Goal: Task Accomplishment & Management: Manage account settings

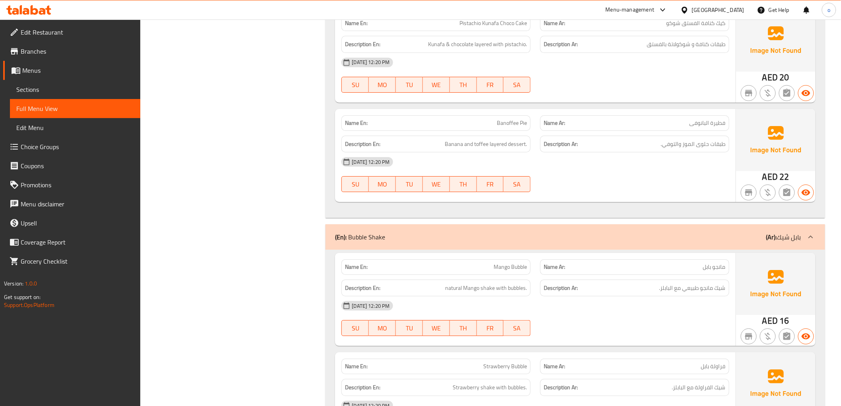
scroll to position [1027, 0]
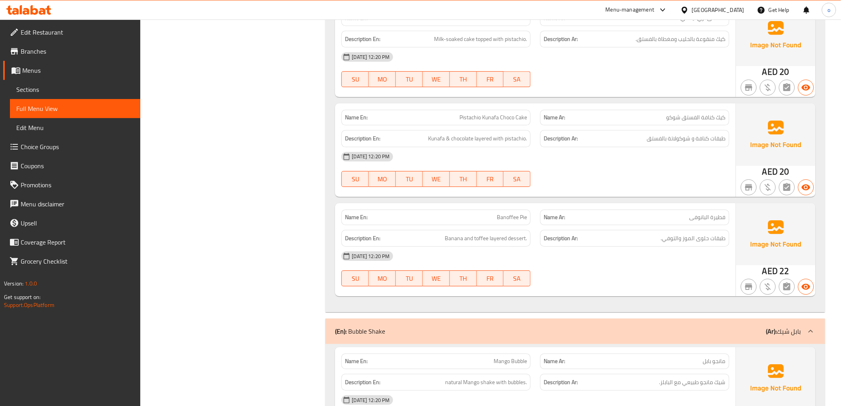
click at [46, 86] on span "Sections" at bounding box center [75, 90] width 118 height 10
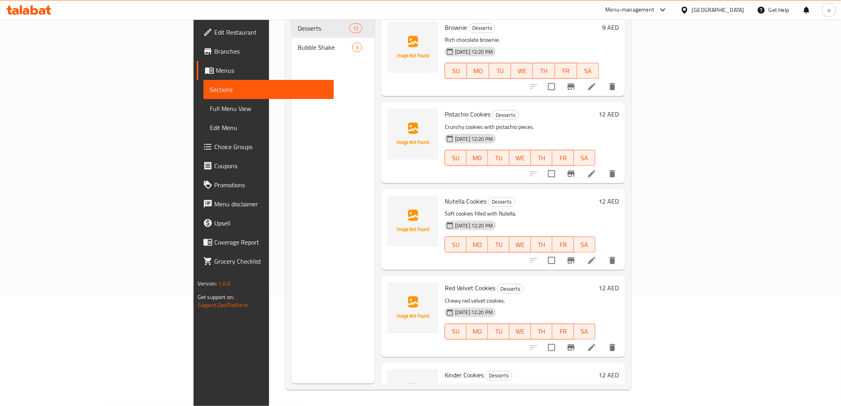
scroll to position [111, 0]
click at [216, 72] on span "Menus" at bounding box center [272, 71] width 112 height 10
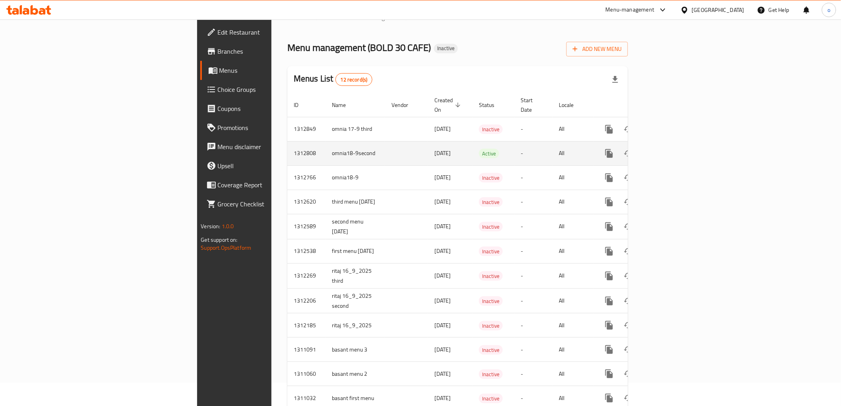
scroll to position [43, 0]
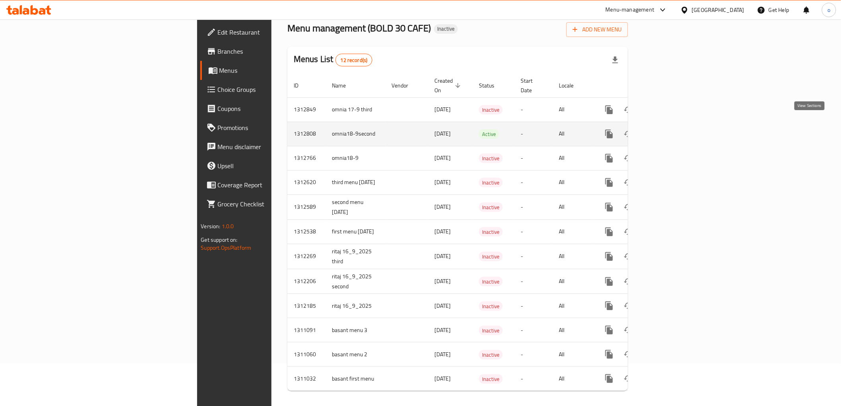
click at [672, 129] on icon "enhanced table" at bounding box center [667, 134] width 10 height 10
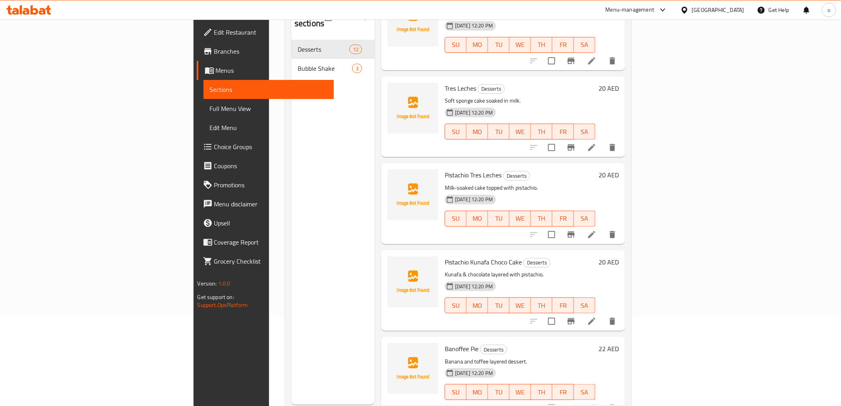
scroll to position [111, 0]
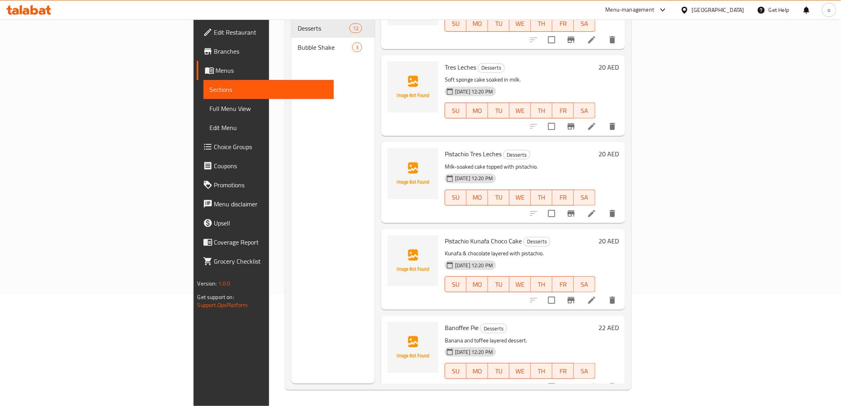
click at [210, 85] on span "Sections" at bounding box center [269, 90] width 118 height 10
click at [197, 76] on link "Menus" at bounding box center [265, 70] width 137 height 19
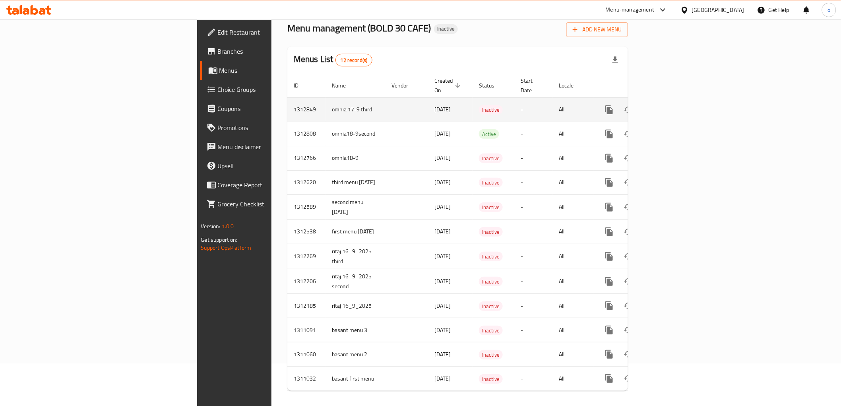
click at [670, 106] on icon "enhanced table" at bounding box center [666, 109] width 7 height 7
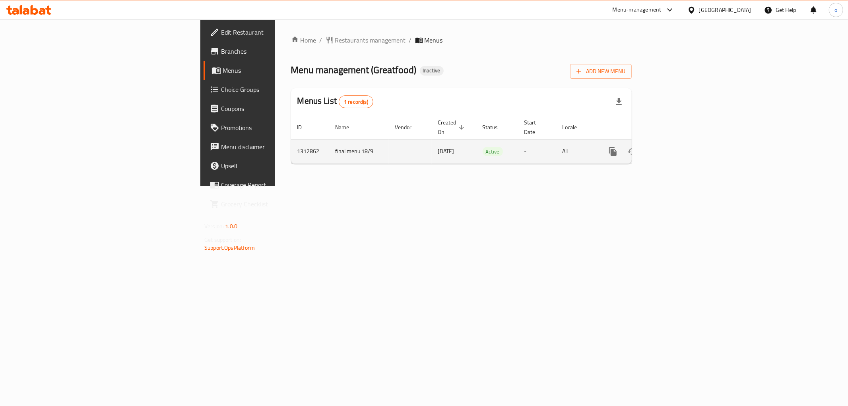
click at [680, 146] on link "enhanced table" at bounding box center [670, 151] width 19 height 19
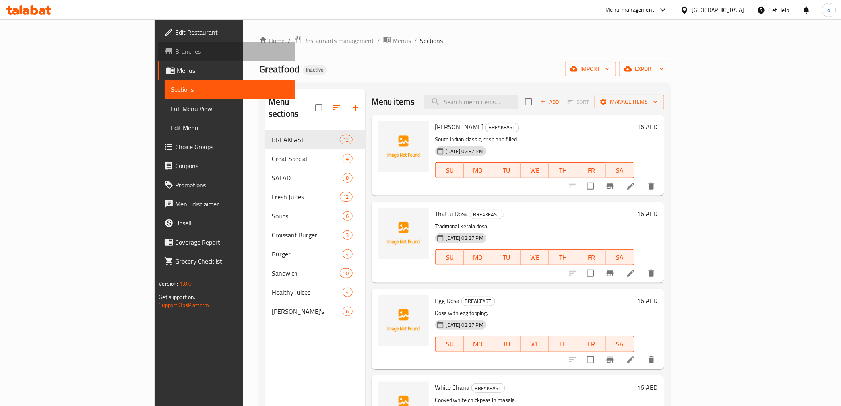
click at [175, 51] on span "Branches" at bounding box center [231, 52] width 113 height 10
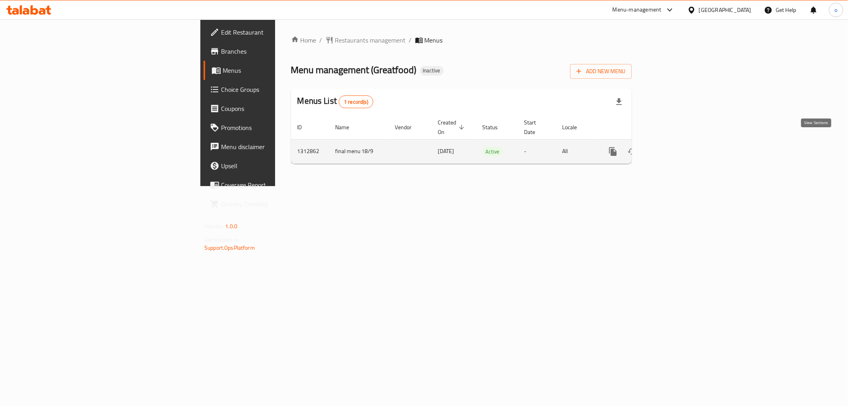
click at [680, 142] on link "enhanced table" at bounding box center [670, 151] width 19 height 19
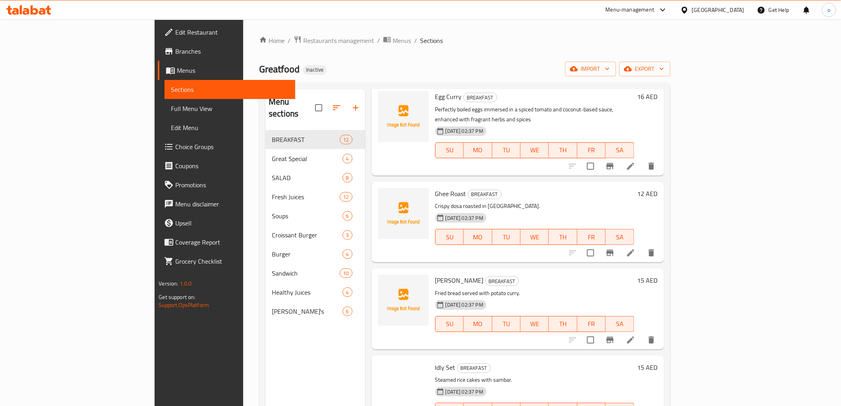
scroll to position [655, 0]
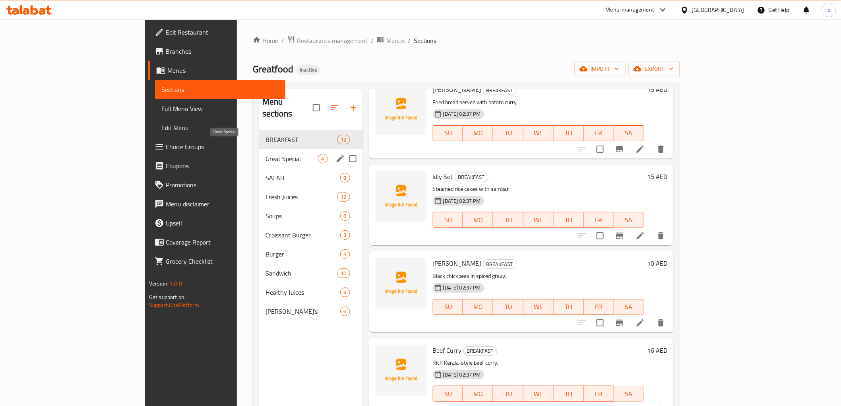
click at [266, 154] on span "Great Special" at bounding box center [292, 159] width 52 height 10
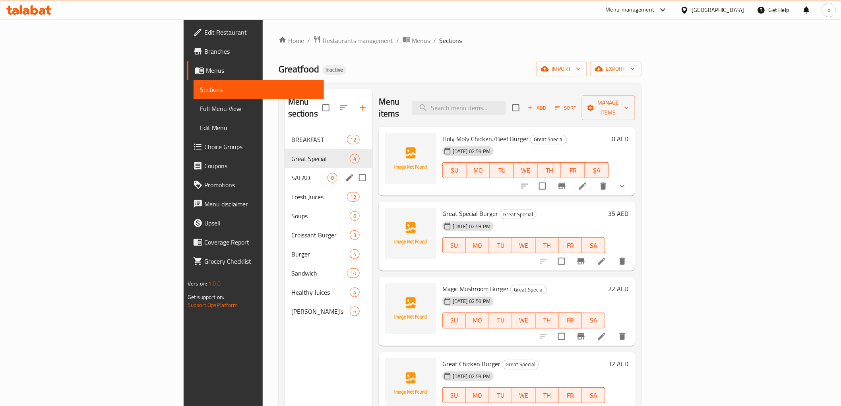
click at [285, 172] on div "SALAD 8" at bounding box center [328, 177] width 87 height 19
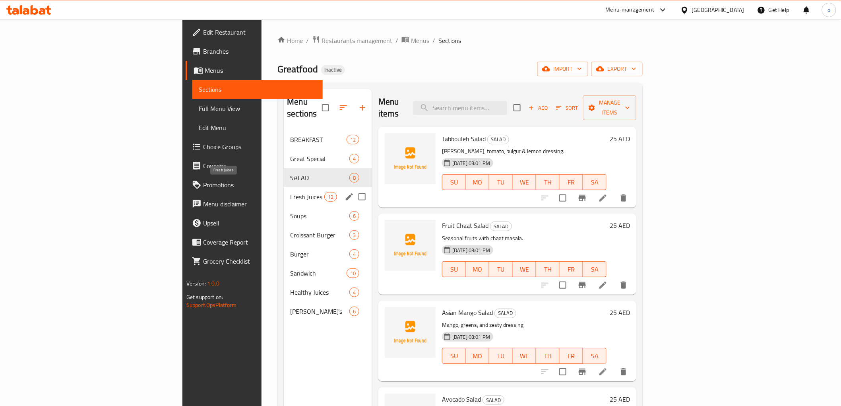
click at [290, 192] on span "Fresh Juices" at bounding box center [307, 197] width 34 height 10
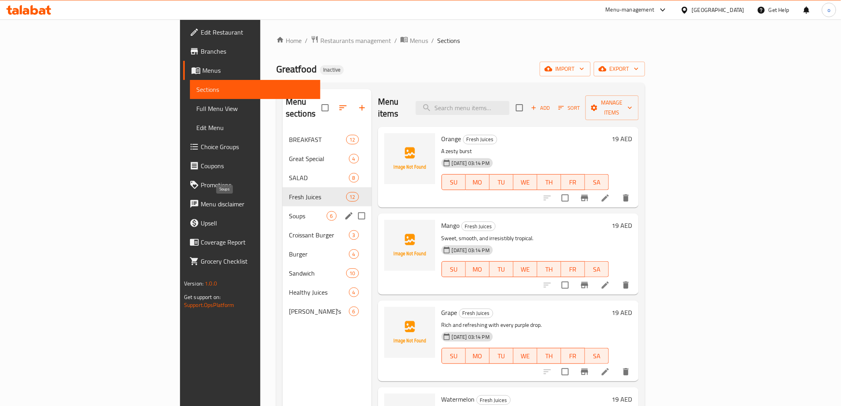
click at [283, 209] on div "Soups 6" at bounding box center [327, 215] width 89 height 19
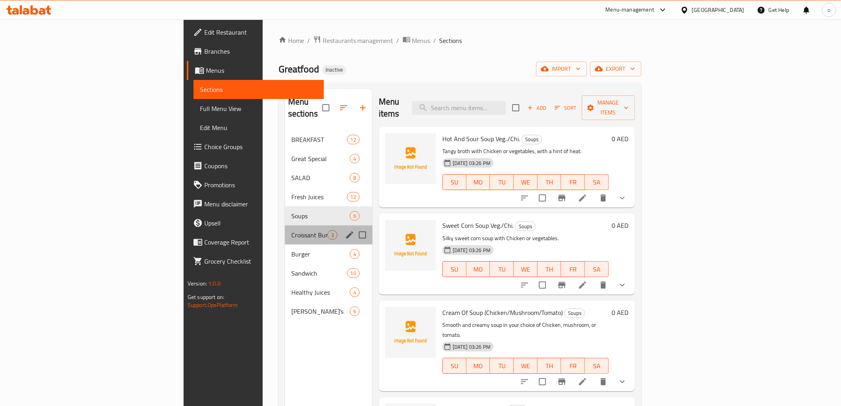
click at [285, 229] on div "Croissant Burger 3" at bounding box center [328, 234] width 87 height 19
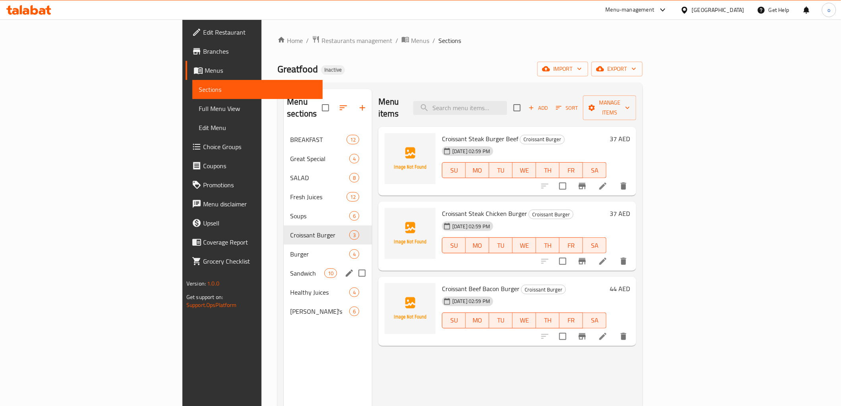
click at [284, 264] on div "Sandwich 10" at bounding box center [328, 273] width 88 height 19
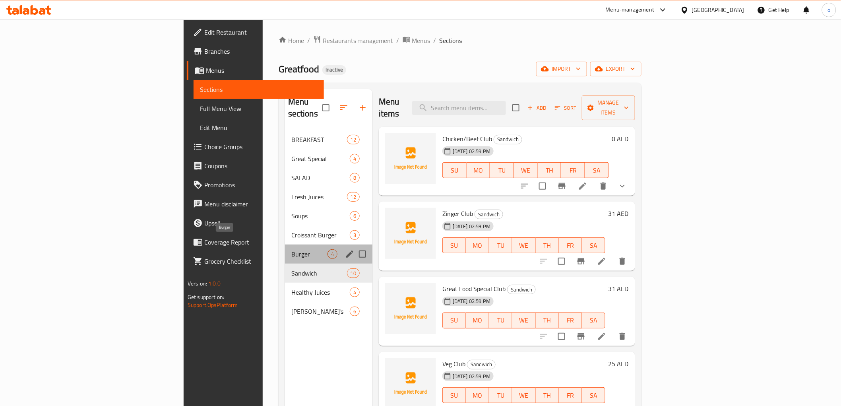
click at [291, 249] on span "Burger" at bounding box center [309, 254] width 36 height 10
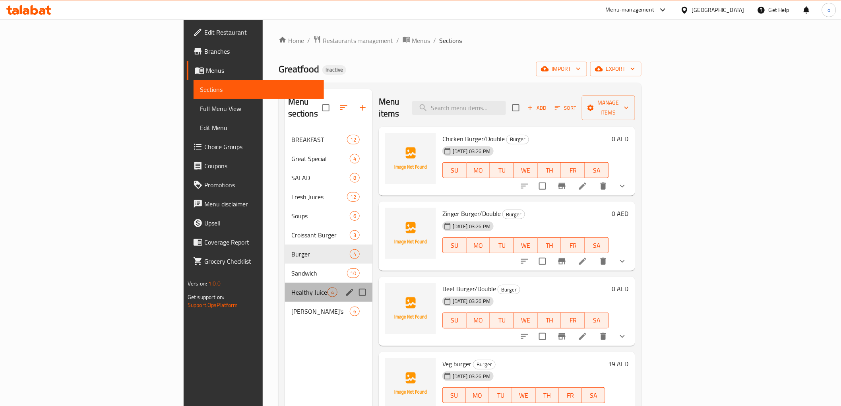
click at [285, 283] on div "Healthy Juices 4" at bounding box center [328, 292] width 87 height 19
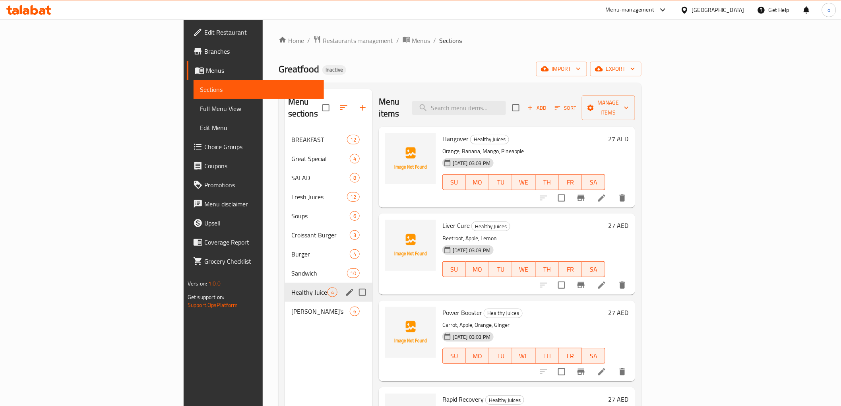
click at [285, 289] on div "Healthy Juices 4" at bounding box center [328, 292] width 87 height 19
click at [291, 307] on span "[PERSON_NAME]'s" at bounding box center [309, 312] width 36 height 10
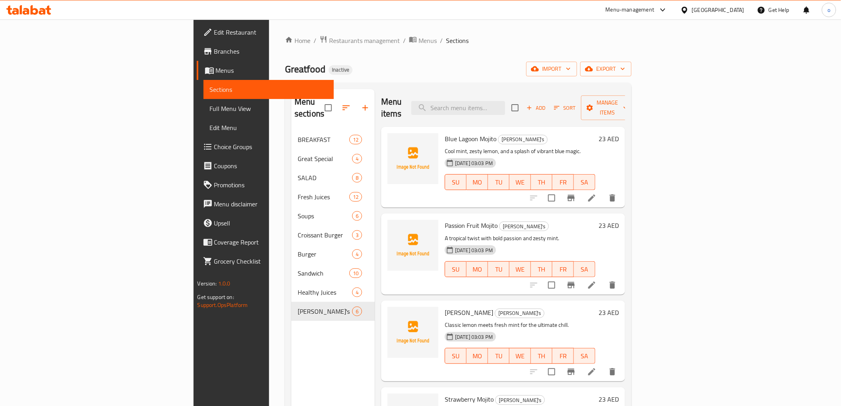
click at [204, 113] on link "Full Menu View" at bounding box center [269, 108] width 130 height 19
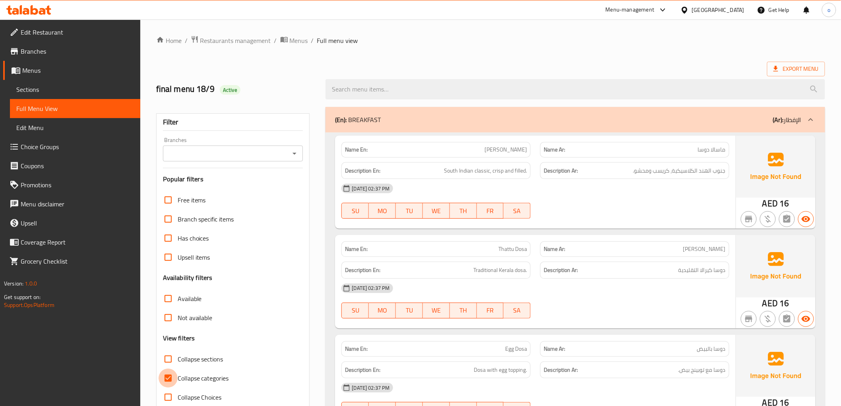
click at [169, 378] on input "Collapse categories" at bounding box center [168, 378] width 19 height 19
checkbox input "false"
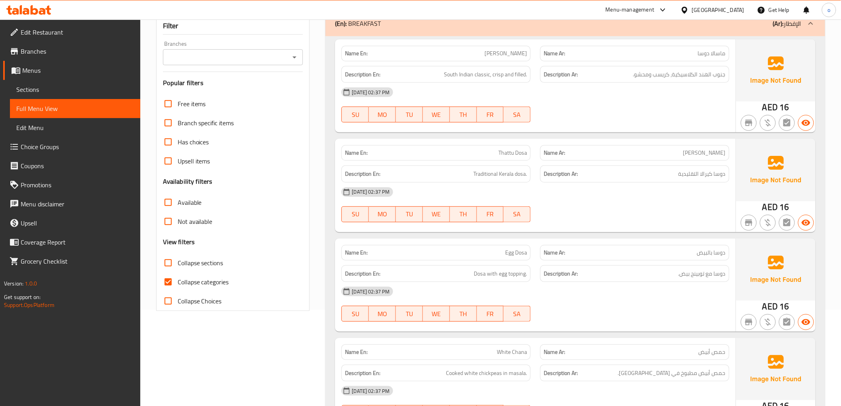
scroll to position [177, 0]
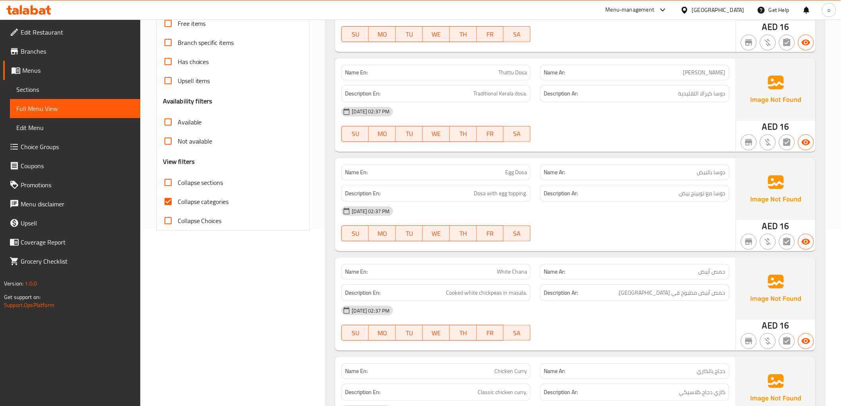
click at [176, 196] on input "Collapse categories" at bounding box center [168, 201] width 19 height 19
checkbox input "false"
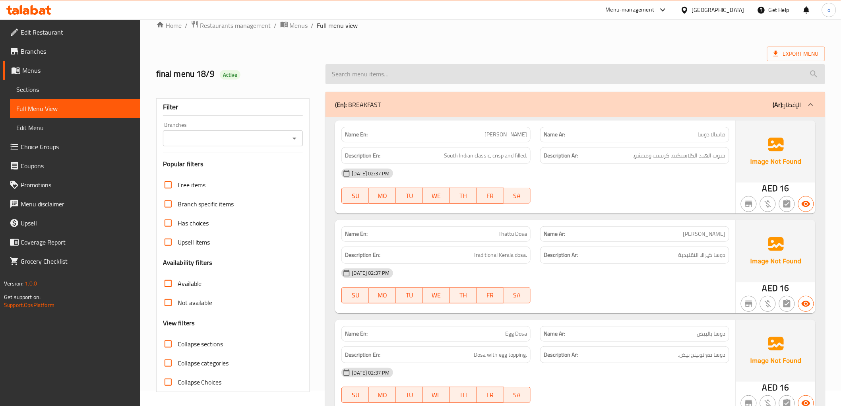
scroll to position [0, 0]
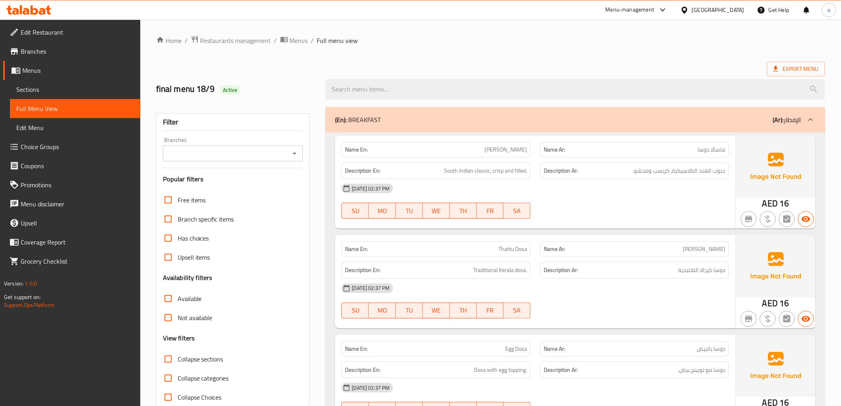
click at [488, 64] on div "Export Menu" at bounding box center [490, 69] width 669 height 15
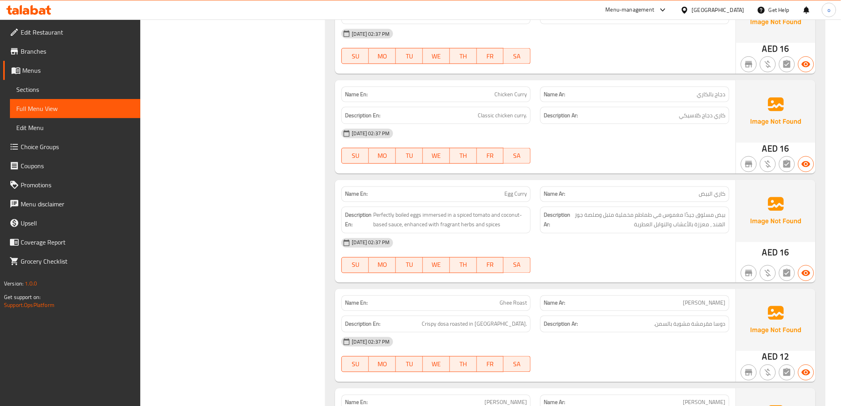
scroll to position [309, 0]
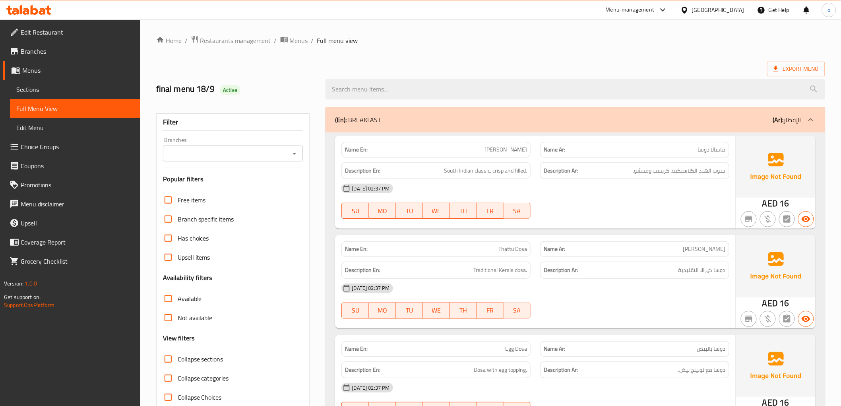
click at [55, 83] on link "Sections" at bounding box center [75, 89] width 130 height 19
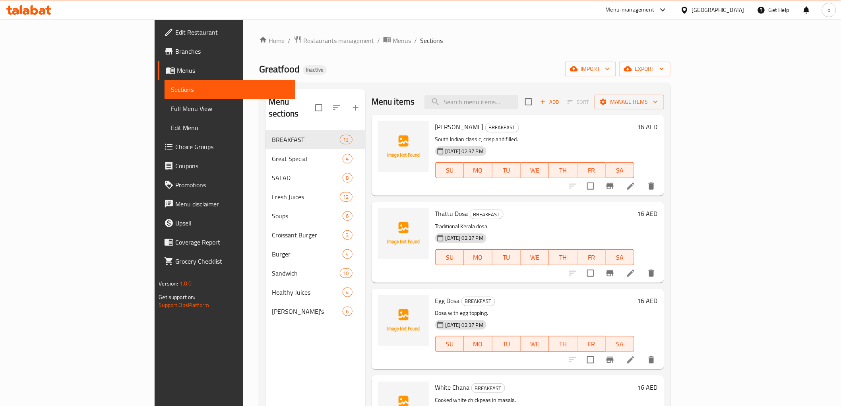
click at [670, 46] on div "Home / Restaurants management / Menus / Sections Greatfood Inactive import expo…" at bounding box center [464, 268] width 411 height 466
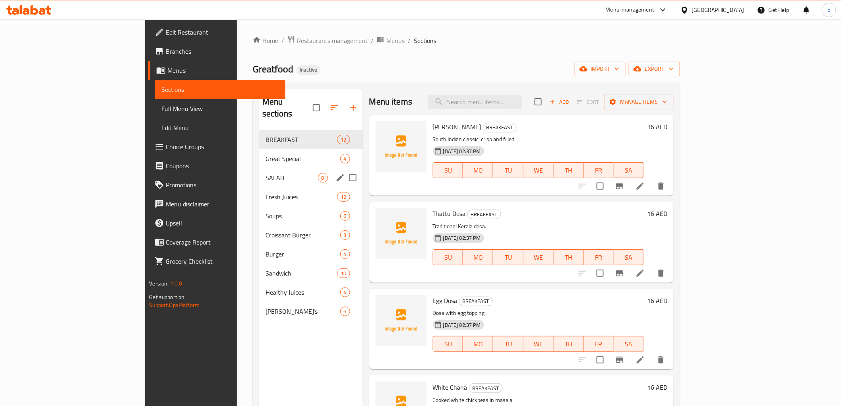
click at [259, 168] on div "SALAD 8" at bounding box center [311, 177] width 104 height 19
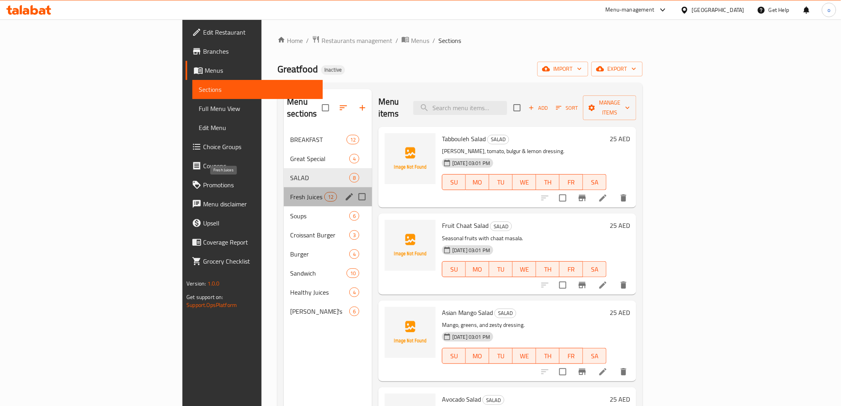
click at [290, 192] on span "Fresh Juices" at bounding box center [307, 197] width 34 height 10
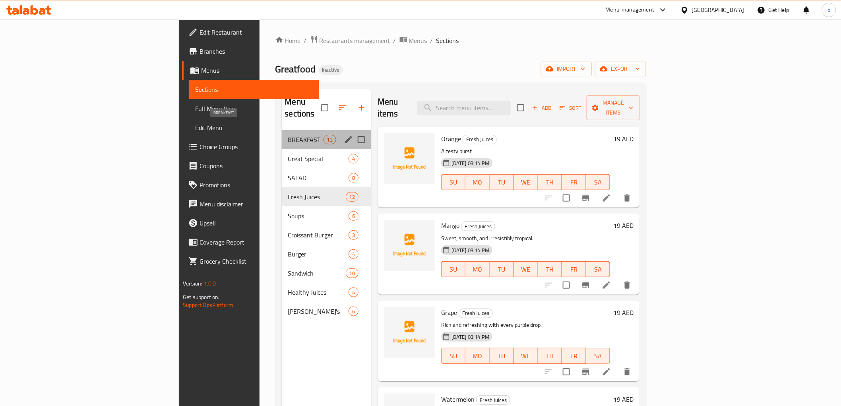
click at [288, 135] on span "BREAKFAST" at bounding box center [305, 140] width 35 height 10
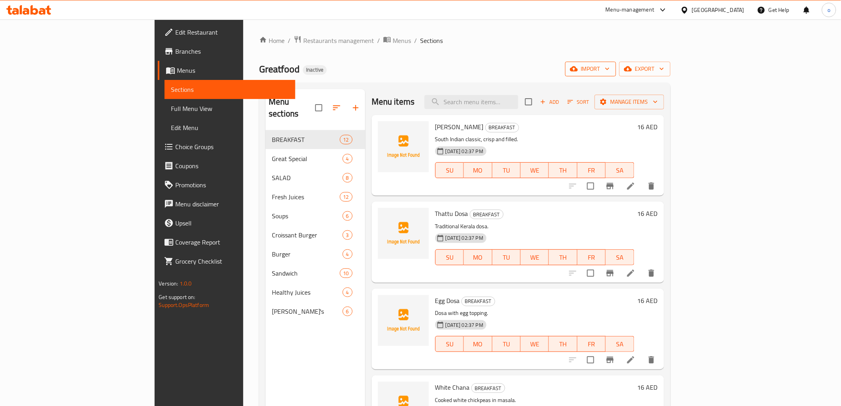
click at [610, 68] on span "import" at bounding box center [591, 69] width 38 height 10
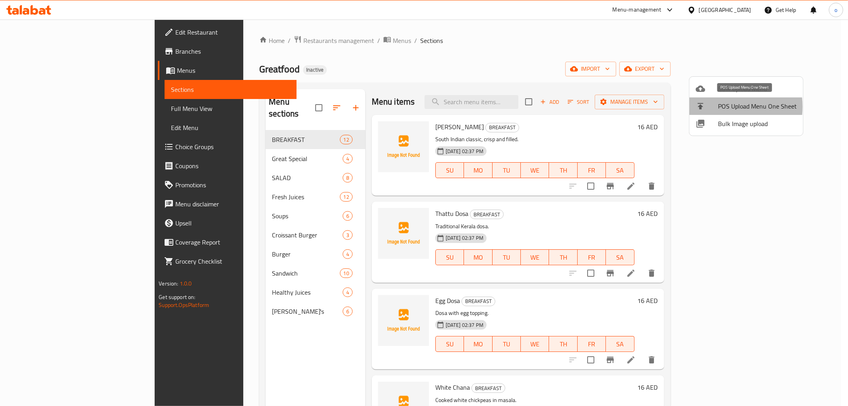
click at [716, 107] on div at bounding box center [707, 106] width 22 height 10
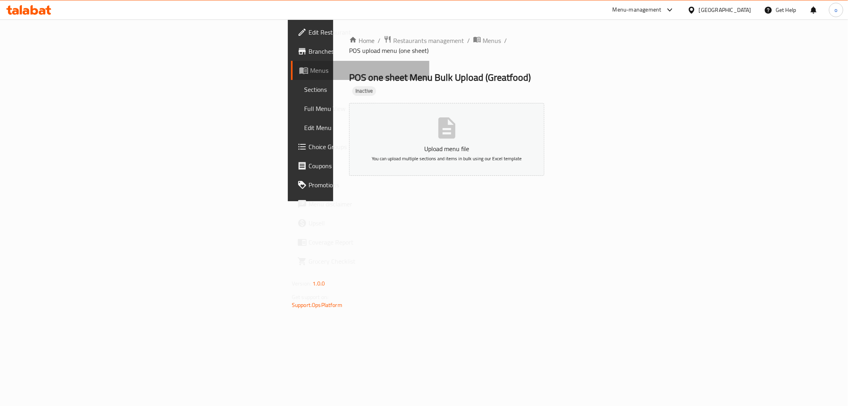
click at [310, 71] on span "Menus" at bounding box center [366, 71] width 113 height 10
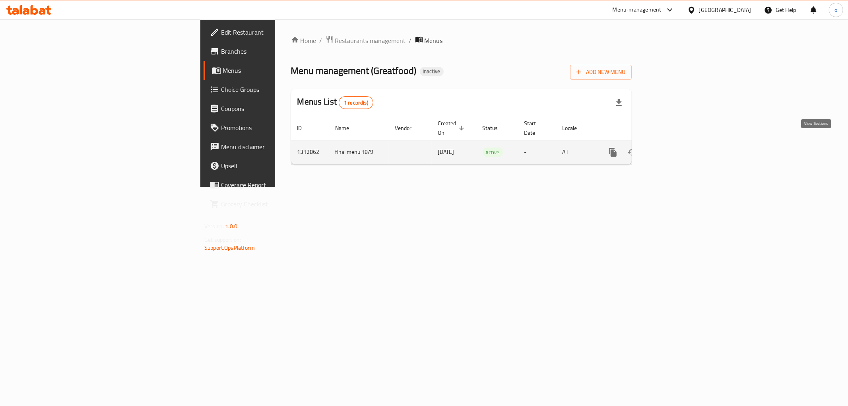
click at [675, 148] on icon "enhanced table" at bounding box center [671, 153] width 10 height 10
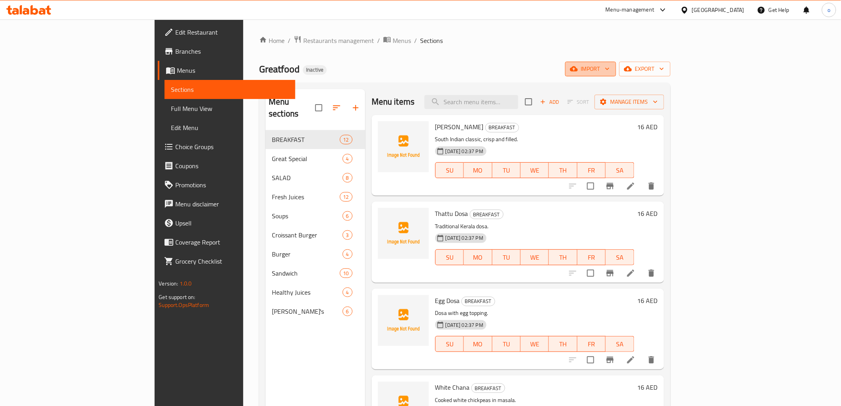
click at [612, 72] on icon "button" at bounding box center [608, 69] width 8 height 8
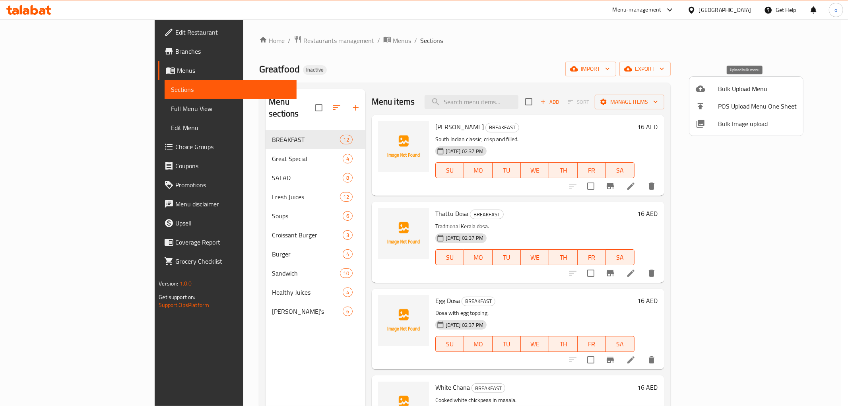
click at [750, 89] on span "Bulk Upload Menu" at bounding box center [757, 89] width 79 height 10
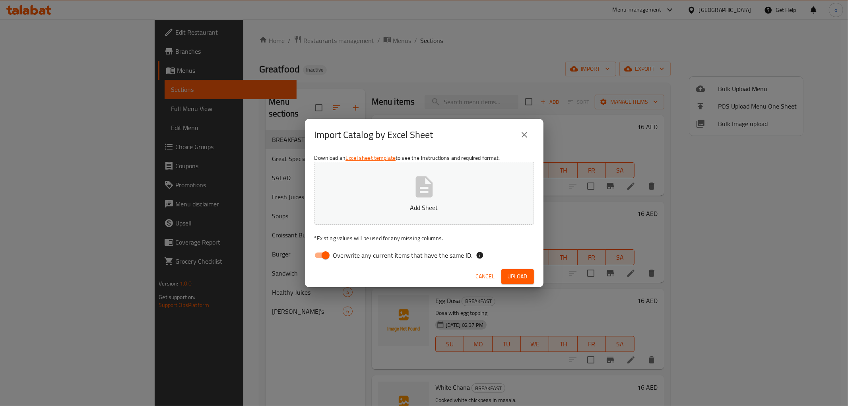
click at [324, 252] on input "Overwrite any current items that have the same ID." at bounding box center [325, 255] width 45 height 15
checkbox input "false"
click at [382, 195] on button "Add Sheet" at bounding box center [424, 193] width 219 height 63
click at [521, 274] on span "Upload" at bounding box center [518, 277] width 20 height 10
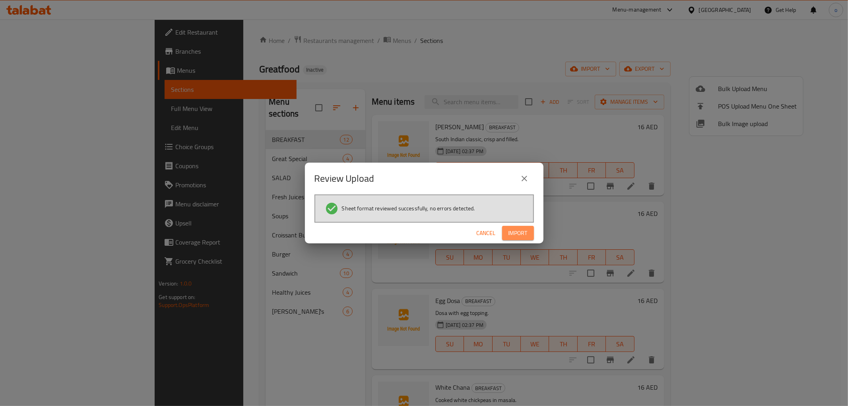
click at [517, 231] on span "Import" at bounding box center [518, 233] width 19 height 10
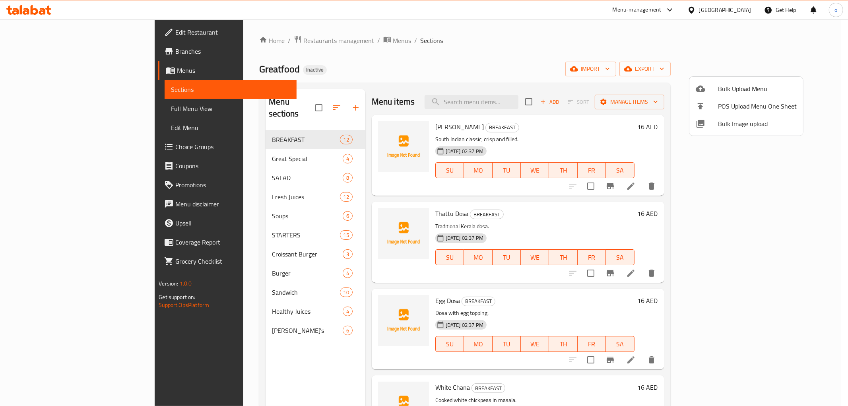
click at [217, 224] on div at bounding box center [424, 203] width 848 height 406
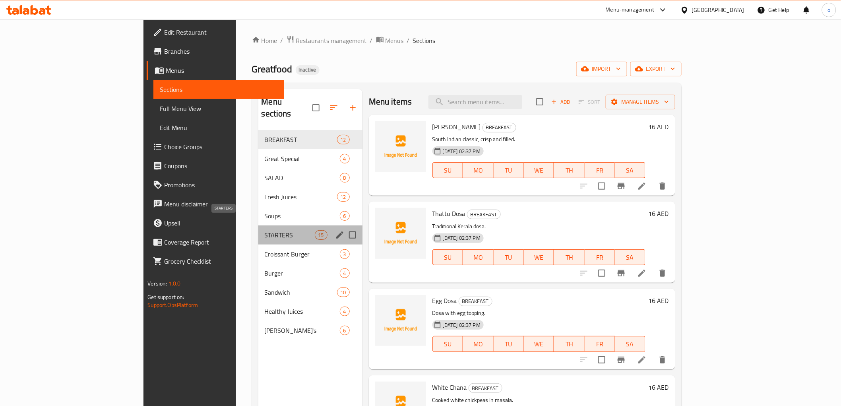
click at [265, 230] on span "STARTERS" at bounding box center [290, 235] width 50 height 10
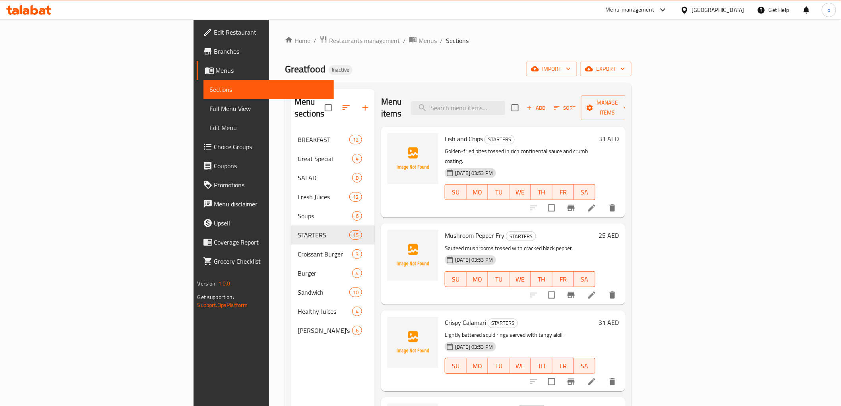
click at [210, 113] on span "Full Menu View" at bounding box center [269, 109] width 118 height 10
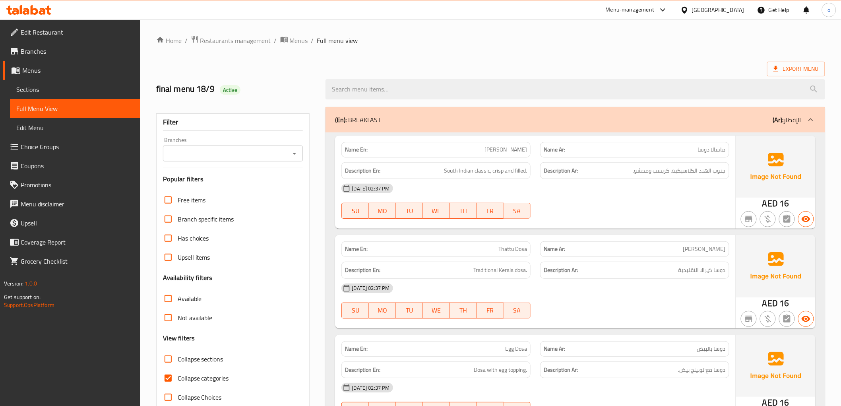
scroll to position [177, 0]
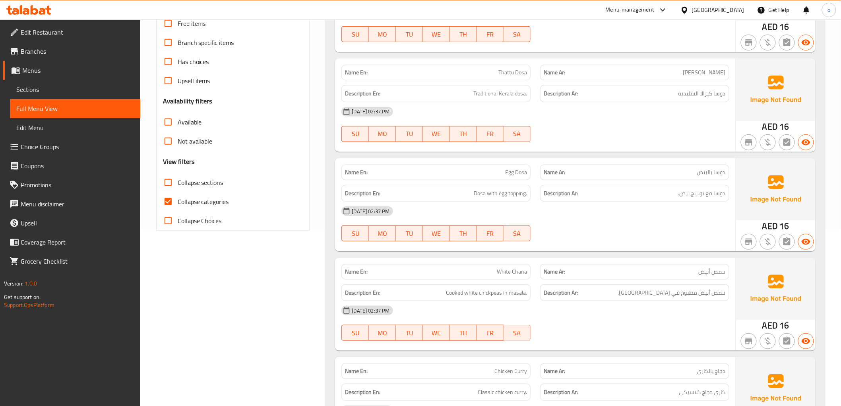
click at [170, 199] on input "Collapse categories" at bounding box center [168, 201] width 19 height 19
checkbox input "false"
click at [169, 186] on input "Collapse sections" at bounding box center [168, 182] width 19 height 19
checkbox input "true"
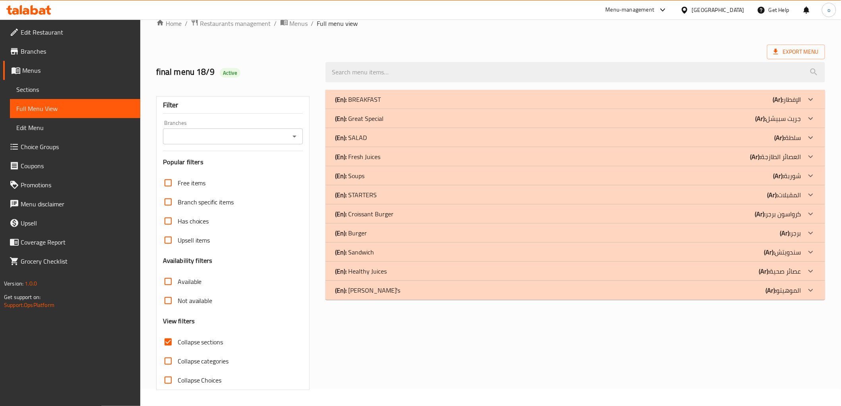
scroll to position [17, 0]
click at [812, 192] on icon at bounding box center [811, 195] width 10 height 10
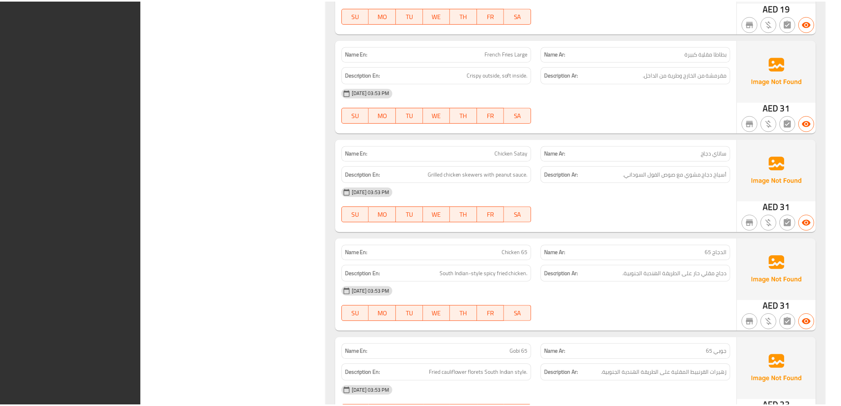
scroll to position [1461, 0]
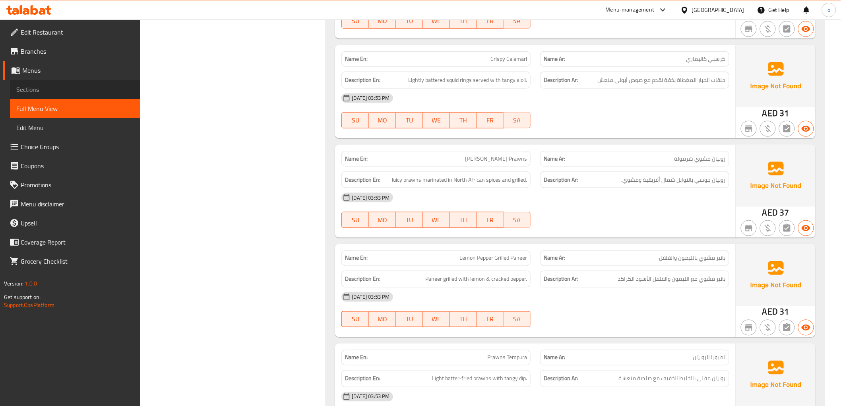
click at [53, 97] on link "Sections" at bounding box center [75, 89] width 130 height 19
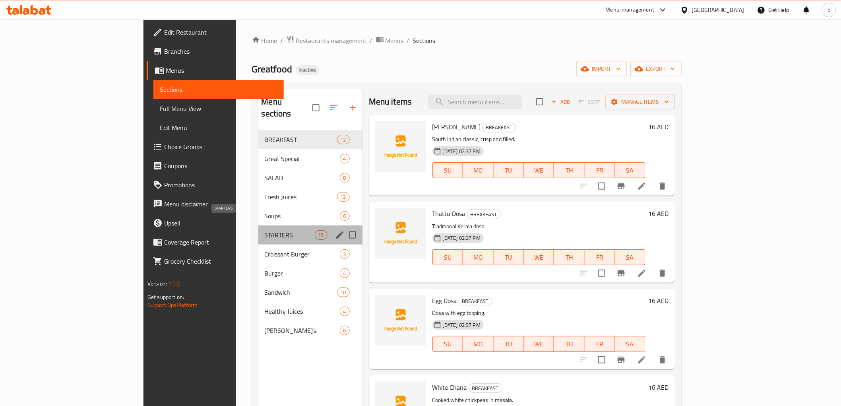
click at [265, 230] on span "STARTERS" at bounding box center [290, 235] width 50 height 10
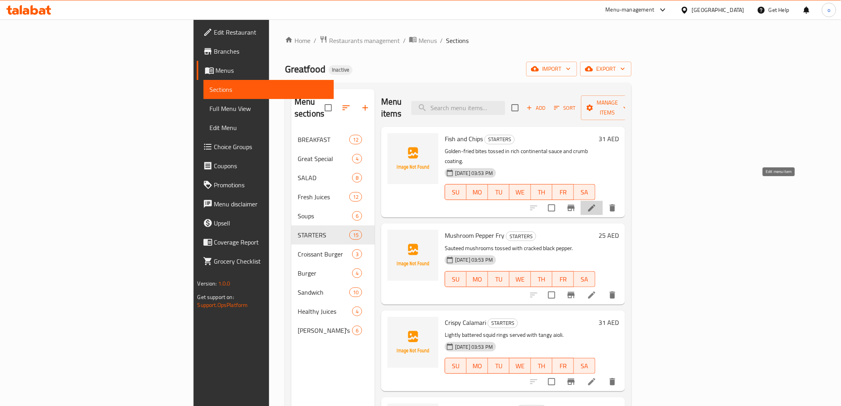
click at [596, 204] on icon at bounding box center [591, 207] width 7 height 7
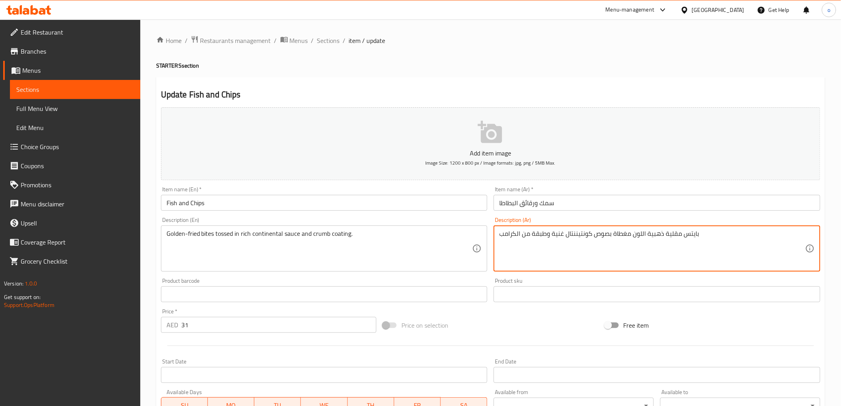
click at [659, 233] on textarea "بايتس مقلية ذهبية اللون مغطاة بصوص كونتيننتال غنية وطبقة من الكرامب" at bounding box center [652, 249] width 306 height 38
click at [627, 233] on textarea "بايتس مقلية ذهبية اللون مغطاة بصوص كونتيننتال غنية وطبقة من الكرامب" at bounding box center [652, 249] width 306 height 38
click at [638, 235] on textarea "بايتس مقلية ذهبية اللون مغطاة بصوص كونتيننتال غنية وطبقة من الكرامب" at bounding box center [652, 249] width 306 height 38
click at [622, 233] on textarea "بايتس مقلية ذهبية مغطاة بصوص كونتيننتال غنية وطبقة من الكرامب" at bounding box center [652, 249] width 306 height 38
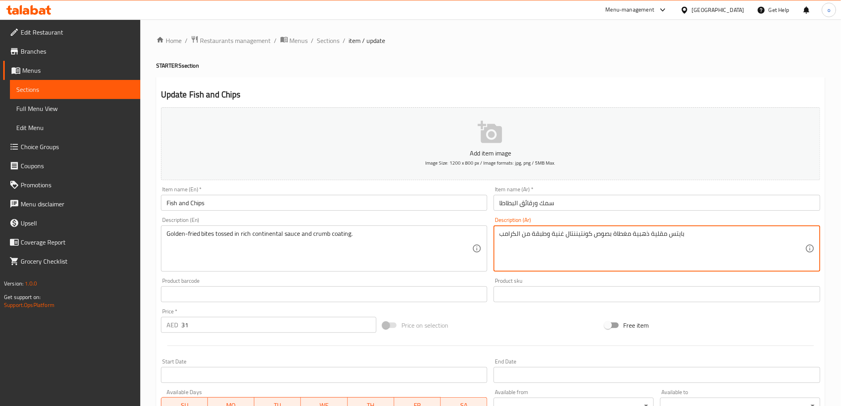
click at [622, 233] on textarea "بايتس مقلية ذهبية مغطاة بصوص كونتيننتال غنية وطبقة من الكرامب" at bounding box center [652, 249] width 306 height 38
click at [729, 247] on textarea "بايتس مقلية ذهبية بصوص كونتيننتال غنية وطبقة من الكرامب" at bounding box center [652, 249] width 306 height 38
click at [754, 232] on textarea "بايتس مقلية ذهبية بصوص كونتيننتال غنية وطبقة من الكرامب" at bounding box center [652, 249] width 306 height 38
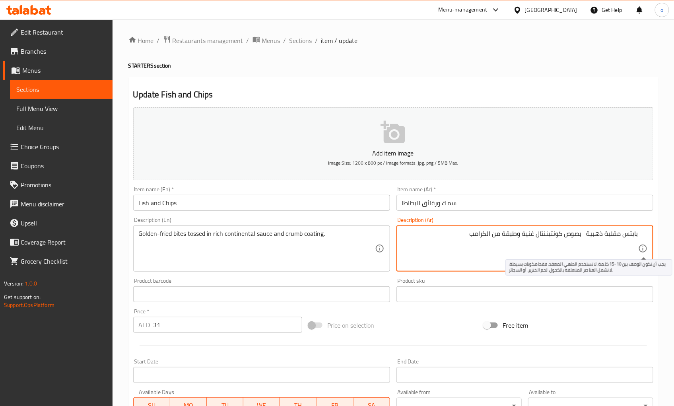
click at [647, 250] on div "بايتس مقلية ذهبية بصوص كونتيننتال غنية وطبقة من الكرامب Description (Ar)" at bounding box center [524, 248] width 257 height 46
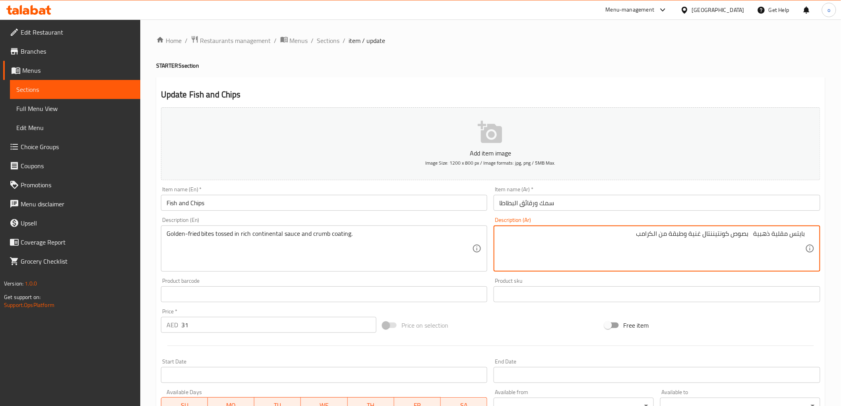
click at [753, 234] on textarea "بايتس مقلية ذهبية بصوص كونتيننتال غنية وطبقة من الكرامب" at bounding box center [652, 249] width 306 height 38
click at [744, 233] on textarea "بايتس مقلية ذهبية توسد بصوص كونتيننتال غنية وطبقة من الكرامب" at bounding box center [652, 249] width 306 height 38
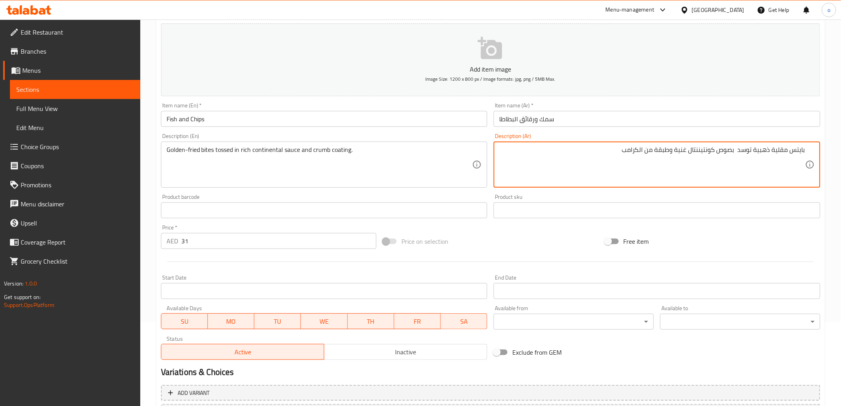
scroll to position [132, 0]
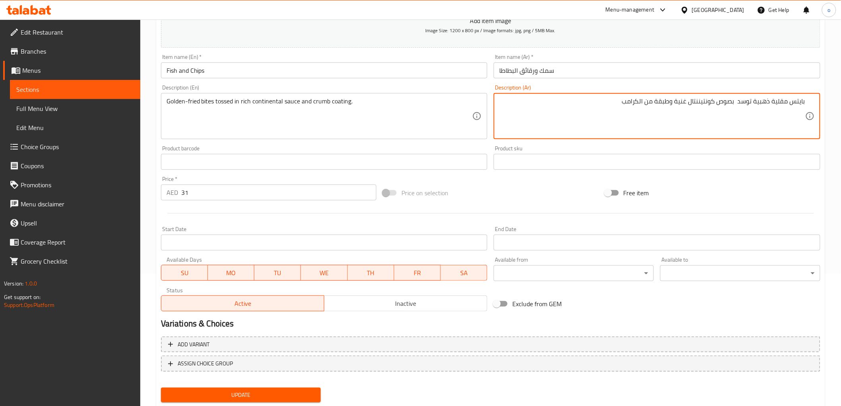
type textarea "بايتس مقلية ذهبية توسد بصوص كونتيننتال غنية وطبقة من الكرامب"
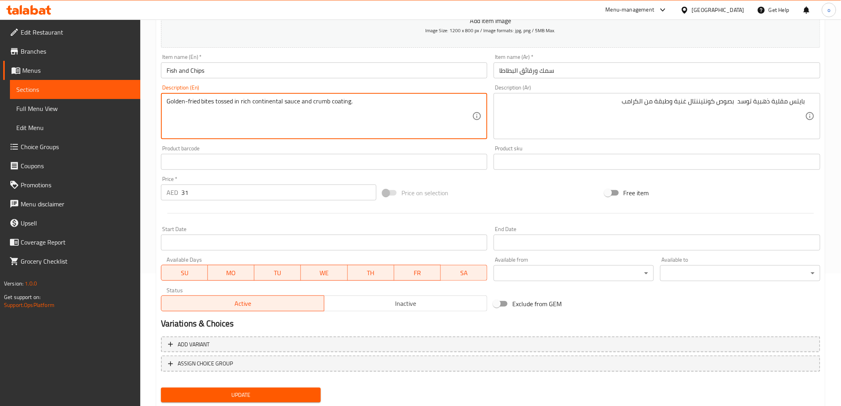
click at [322, 103] on textarea "Golden-fried bites tossed in rich continental sauce and crumb coating." at bounding box center [320, 116] width 306 height 38
click at [358, 116] on textarea "Golden-fried bites tossed in rich continental sauce and crumb coating." at bounding box center [320, 116] width 306 height 38
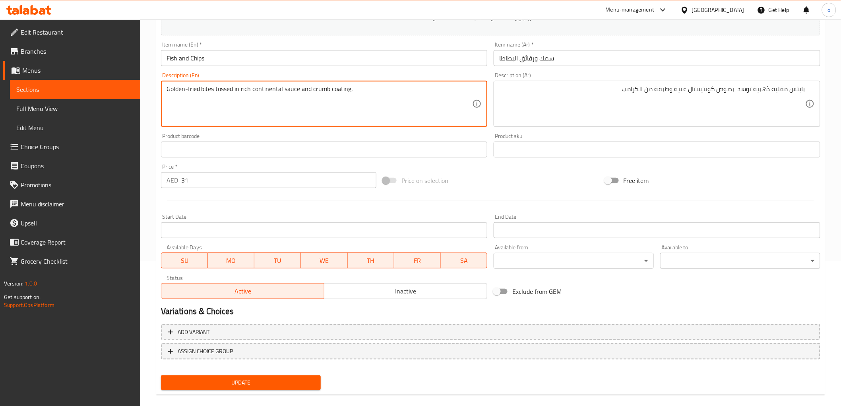
scroll to position [154, 0]
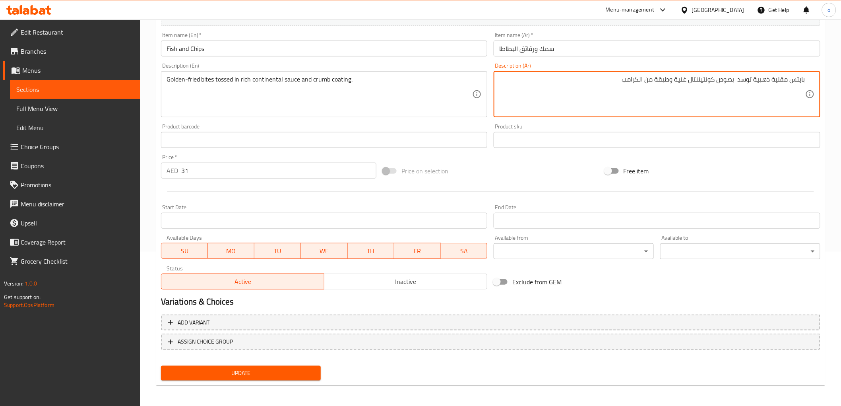
click at [249, 372] on span "Update" at bounding box center [241, 373] width 148 height 10
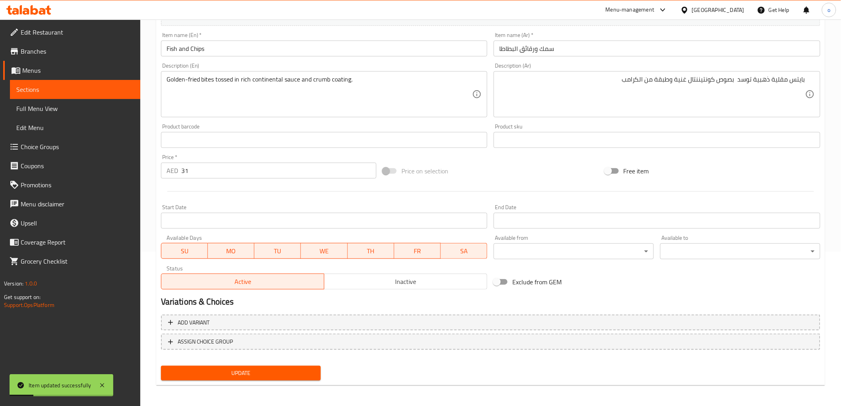
click at [45, 89] on span "Sections" at bounding box center [75, 90] width 118 height 10
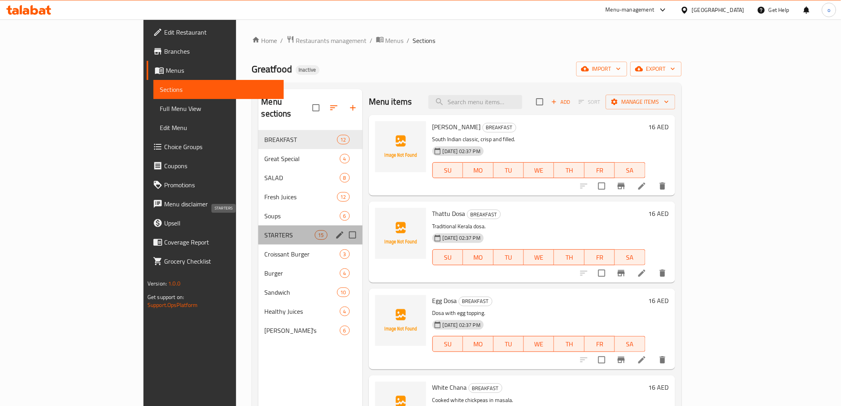
click at [265, 230] on span "STARTERS" at bounding box center [290, 235] width 50 height 10
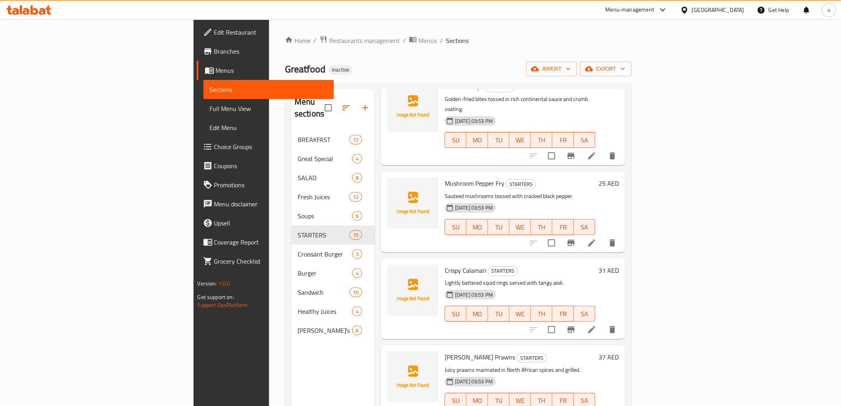
scroll to position [132, 0]
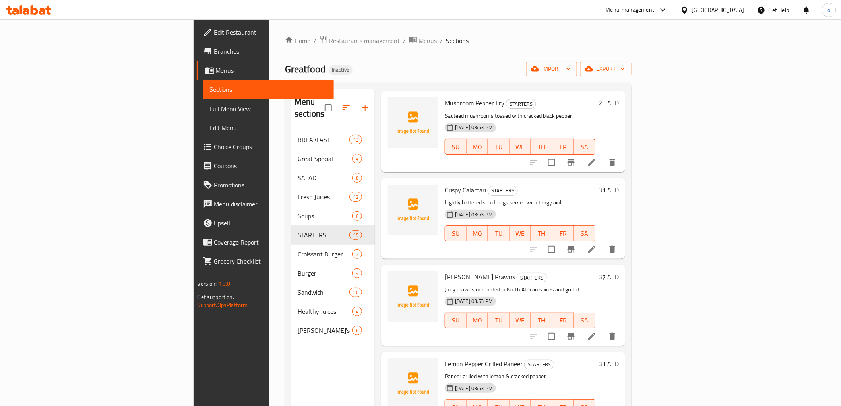
click at [603, 242] on li at bounding box center [592, 249] width 22 height 14
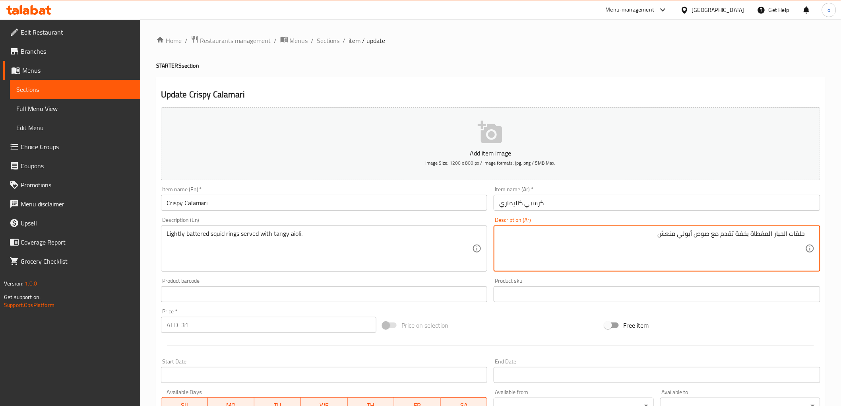
click at [759, 230] on textarea "حلقات الحبار المغطاة بخفة تقدم مع صوص أيولي منعش" at bounding box center [652, 249] width 306 height 38
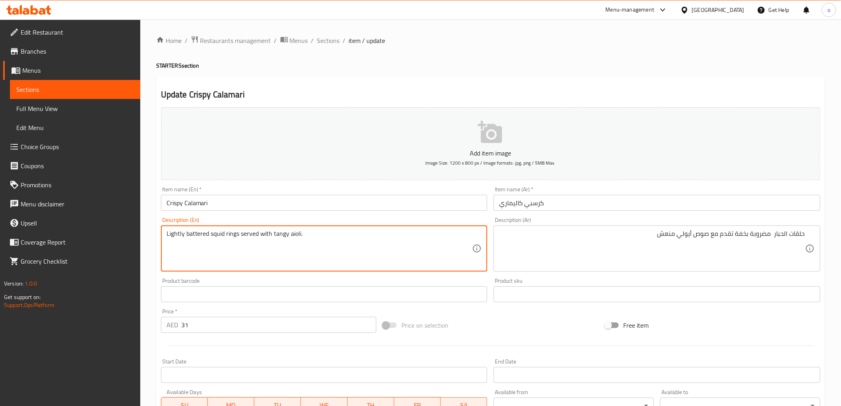
click at [308, 231] on textarea "Lightly battered squid rings served with tangy aioli." at bounding box center [320, 249] width 306 height 38
click at [189, 235] on textarea "Lightly battered squid rings served with tangy aioli." at bounding box center [320, 249] width 306 height 38
click at [328, 239] on textarea "Lightly battered squid rings served with tangy aioli." at bounding box center [320, 249] width 306 height 38
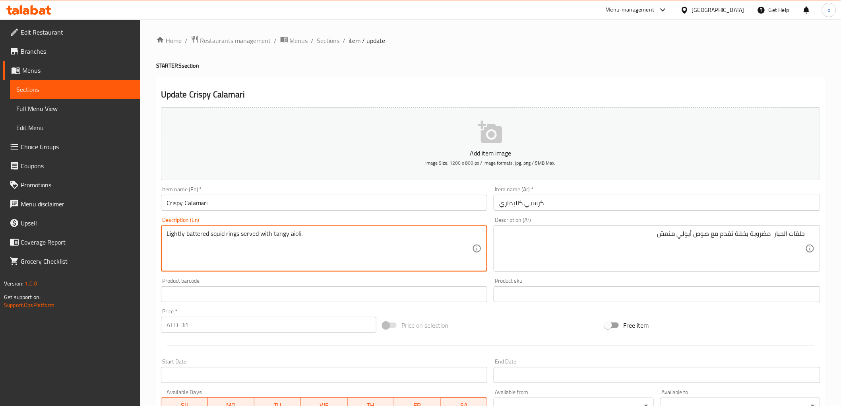
click at [328, 239] on textarea "Lightly battered squid rings served with tangy aioli." at bounding box center [320, 249] width 306 height 38
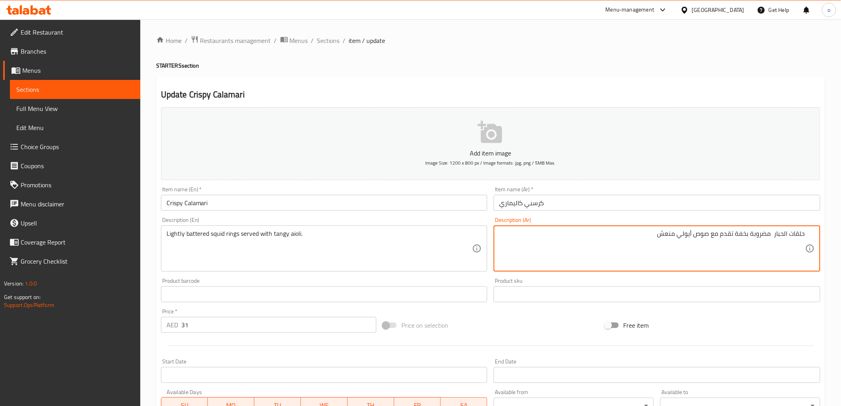
click at [754, 237] on textarea "حلقات الحبار مضروبة بخفة تقدم مع صوص أيولي منعش" at bounding box center [652, 249] width 306 height 38
click at [763, 236] on textarea "حلقات الحبار مضروبة بخفة تقدم مع صوص أيولي منعش" at bounding box center [652, 249] width 306 height 38
click at [756, 237] on textarea "حلقات الحبار مضروبة بخفة تقدم مع صوص أيولي منعش" at bounding box center [652, 249] width 306 height 38
drag, startPoint x: 756, startPoint y: 237, endPoint x: 765, endPoint y: 237, distance: 8.3
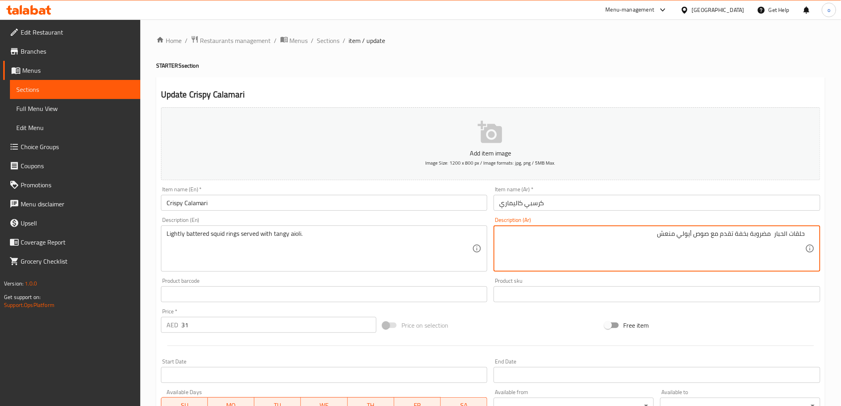
click at [765, 237] on textarea "حلقات الحبار مضروبة بخفة تقدم مع صوص أيولي منعش" at bounding box center [652, 249] width 306 height 38
click at [752, 235] on textarea "حلقات الحبار بخليط بخفة تقدم مع صوص أيولي منعش" at bounding box center [652, 249] width 306 height 38
click at [750, 237] on textarea "حلقات الحبار بخليط بخفة تقدم مع صوص أيولي منعش" at bounding box center [652, 249] width 306 height 38
click at [746, 239] on textarea "حلقات الحبار بخليط خفبف تقدم مع صوص أيولي منعش" at bounding box center [652, 249] width 306 height 38
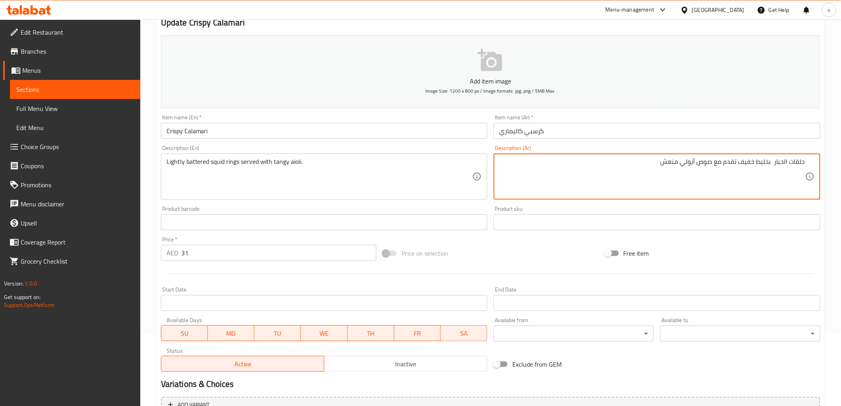
scroll to position [154, 0]
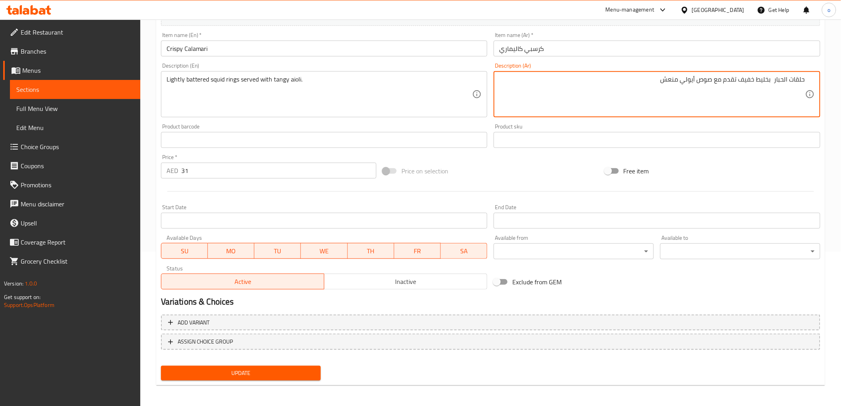
type textarea "حلقات الحبار بخليط خفيف تقدم مع صوص أيولي منعش"
click at [217, 373] on span "Update" at bounding box center [241, 373] width 148 height 10
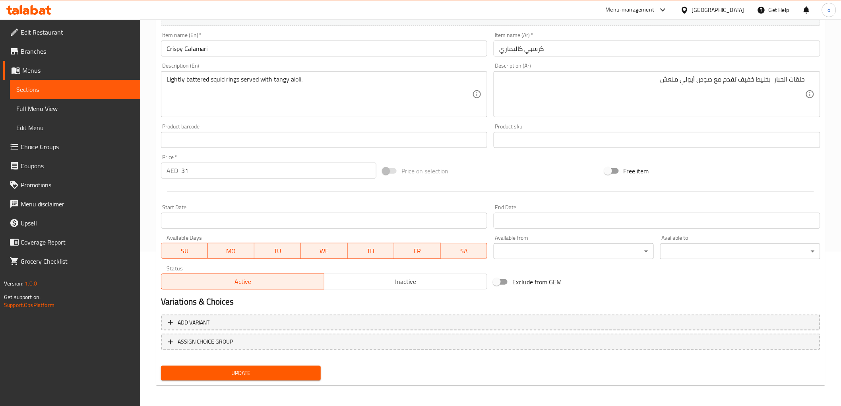
click at [58, 88] on span "Sections" at bounding box center [75, 90] width 118 height 10
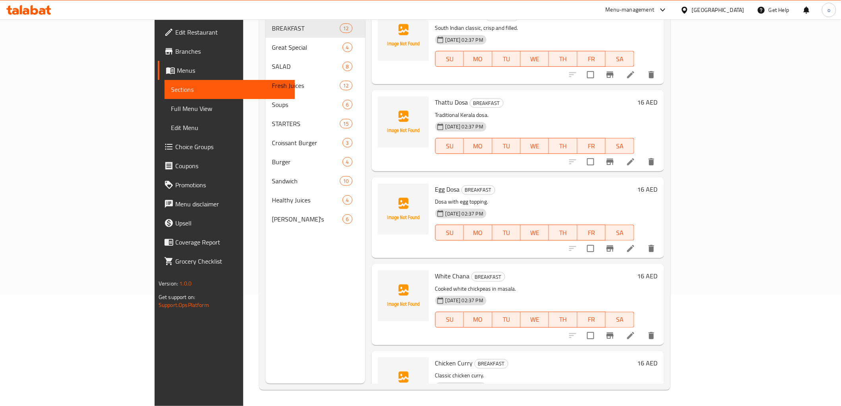
scroll to position [111, 0]
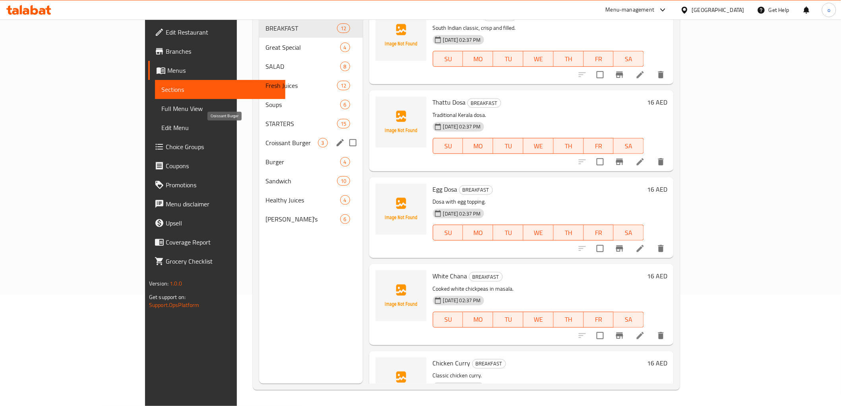
click at [266, 119] on span "STARTERS" at bounding box center [302, 124] width 72 height 10
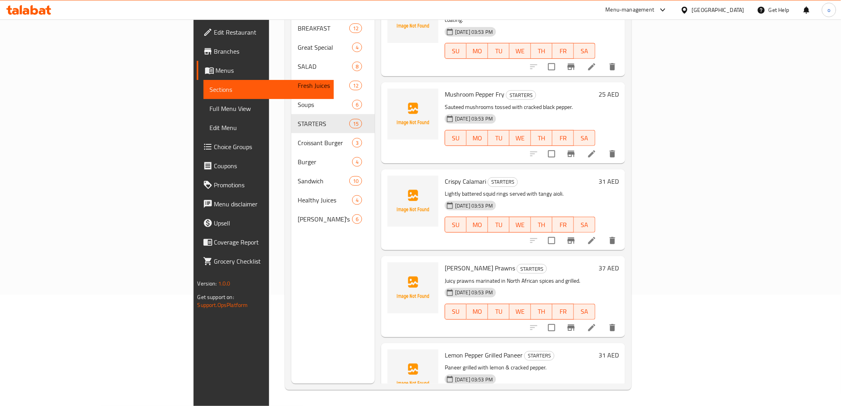
scroll to position [44, 0]
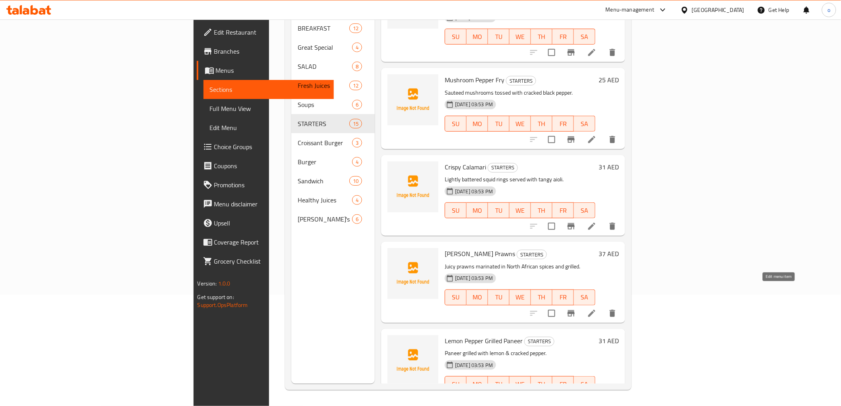
click at [597, 309] on icon at bounding box center [592, 314] width 10 height 10
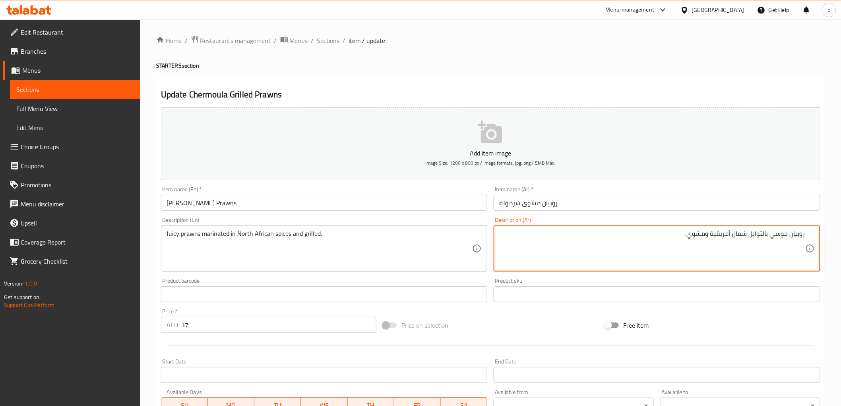
click at [749, 236] on textarea "روبيان جوسي بالتوابل شمال أفريقية ومشوي." at bounding box center [652, 249] width 306 height 38
click at [771, 234] on textarea "روبيان جوسي بالتوابل شمال أفريقية ومشوي." at bounding box center [652, 249] width 306 height 38
click at [773, 237] on textarea "روبيان جوسي بالتوابل شمال أفريقية ومشوي." at bounding box center [652, 249] width 306 height 38
drag, startPoint x: 749, startPoint y: 235, endPoint x: 754, endPoint y: 235, distance: 4.8
click at [754, 235] on textarea "روبيان جوسي متبل بالتوابل شمال أفريقية ومشوي." at bounding box center [652, 249] width 306 height 38
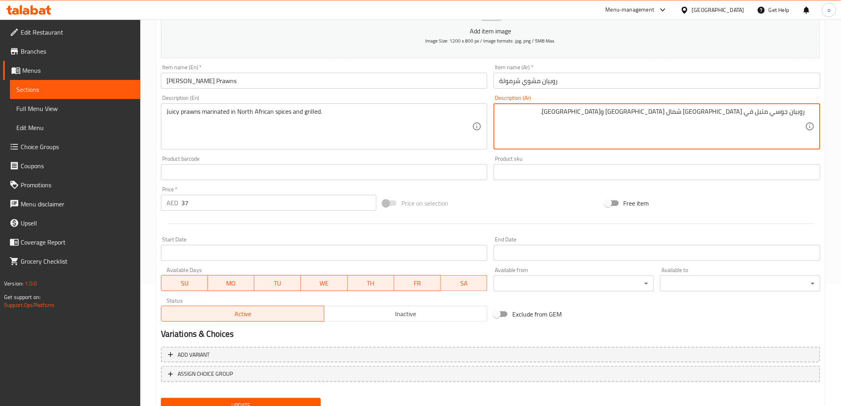
scroll to position [154, 0]
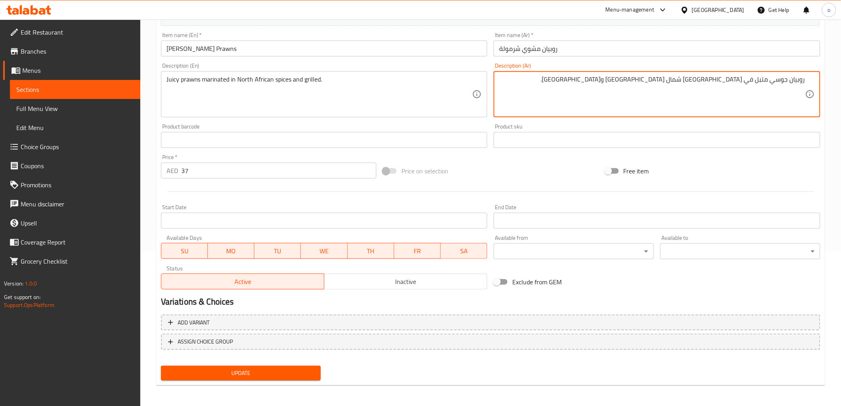
type textarea "روبيان جوسي متبل في توابل شمال أفريقية ومشوي."
click at [257, 368] on span "Update" at bounding box center [241, 373] width 148 height 10
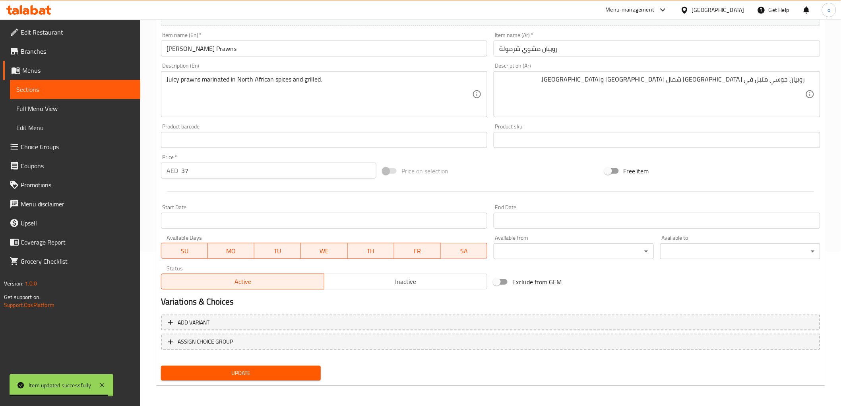
click at [94, 90] on span "Sections" at bounding box center [75, 90] width 118 height 10
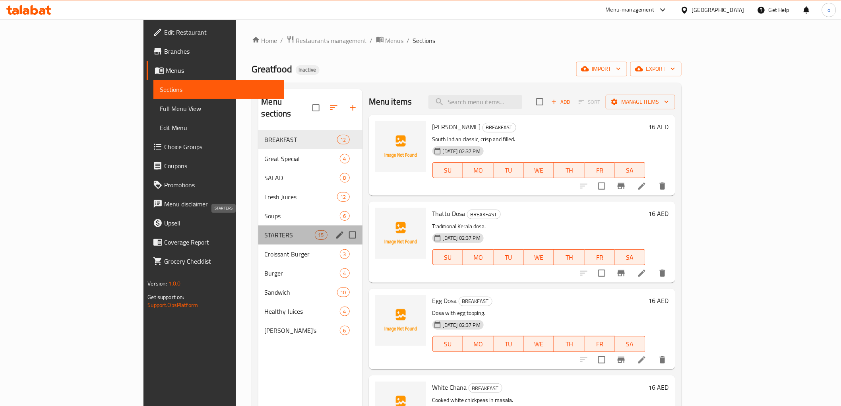
click at [265, 230] on span "STARTERS" at bounding box center [290, 235] width 50 height 10
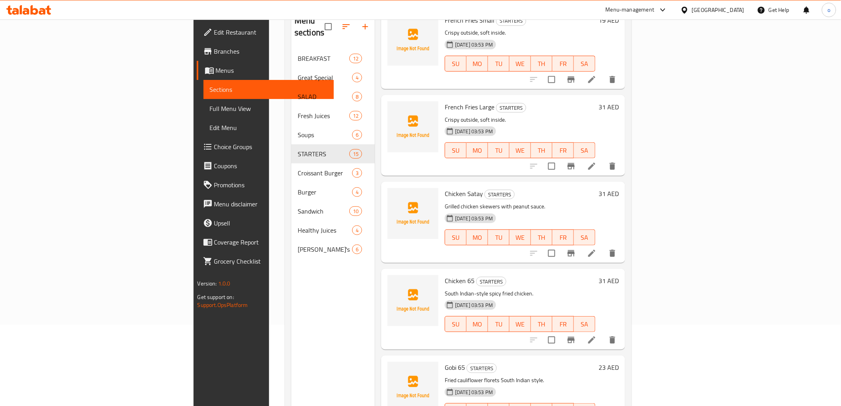
scroll to position [111, 0]
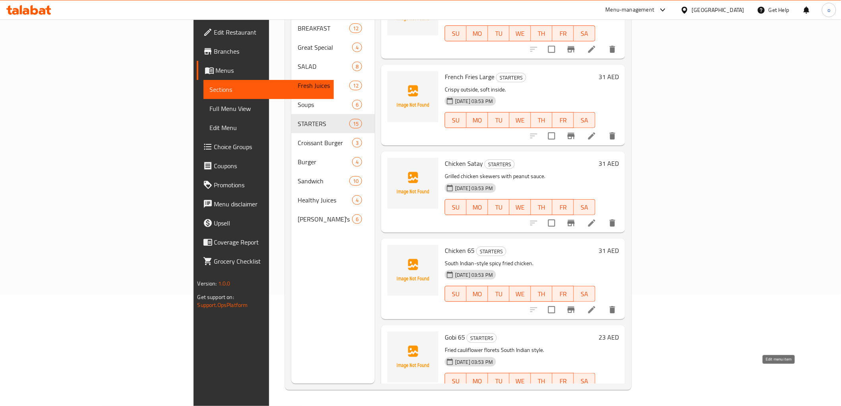
click at [597, 392] on icon at bounding box center [592, 397] width 10 height 10
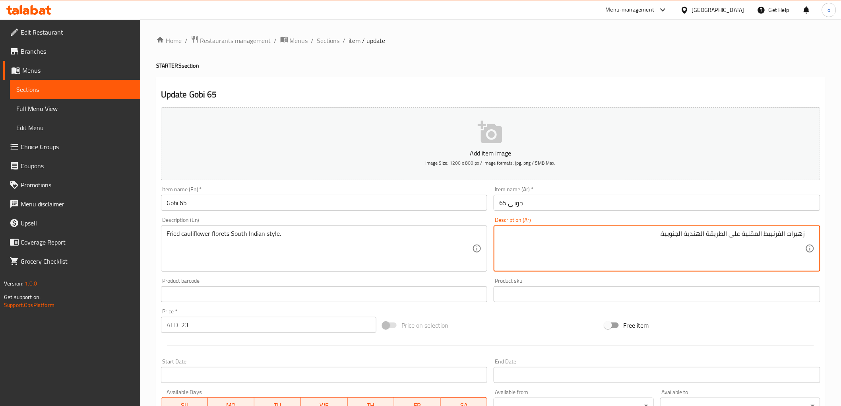
click at [799, 237] on textarea "زهيرات القرنبيط المقلية على الطريقة الهندية الجنوبية." at bounding box center [652, 249] width 306 height 38
click at [797, 236] on textarea "زهيرات القرنبيط المقلية على الطريقة الهندية الجنوبية." at bounding box center [652, 249] width 306 height 38
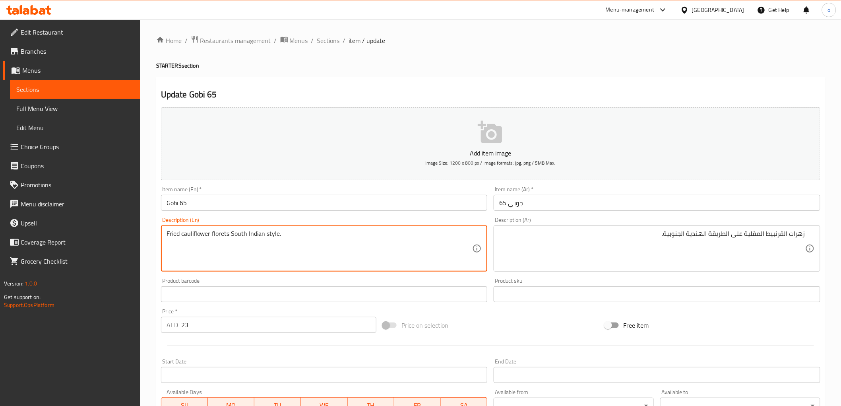
click at [225, 236] on textarea "Fried cauliflower florets South Indian style." at bounding box center [320, 249] width 306 height 38
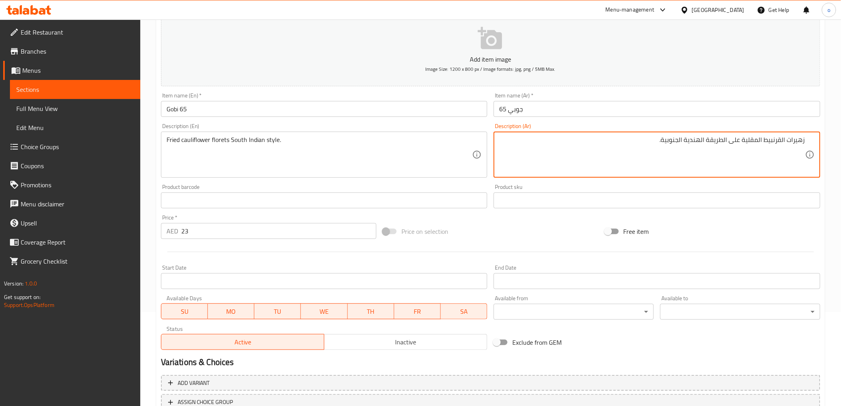
scroll to position [154, 0]
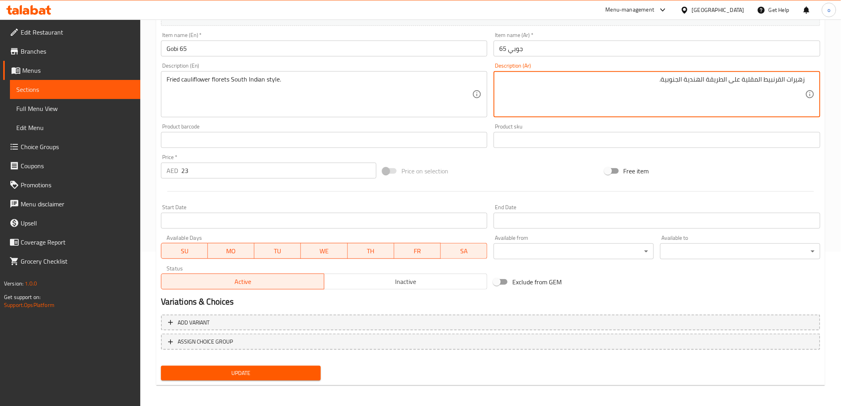
type textarea "زهيرات القرنبيط المقلية على الطريقة الهندية الجنوبية."
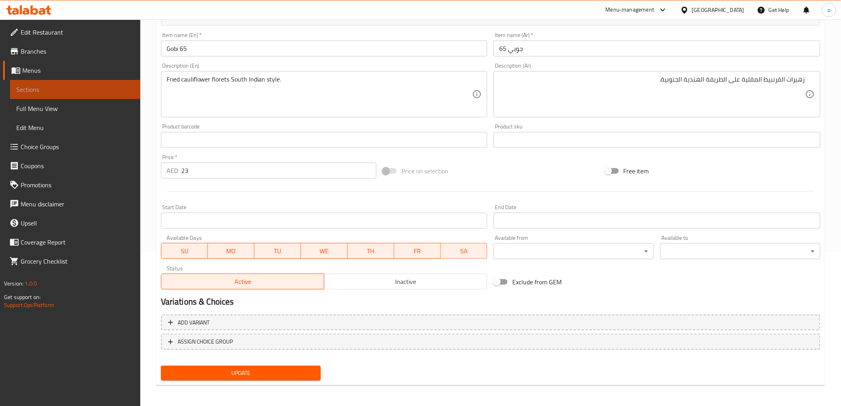
click at [67, 85] on span "Sections" at bounding box center [75, 90] width 118 height 10
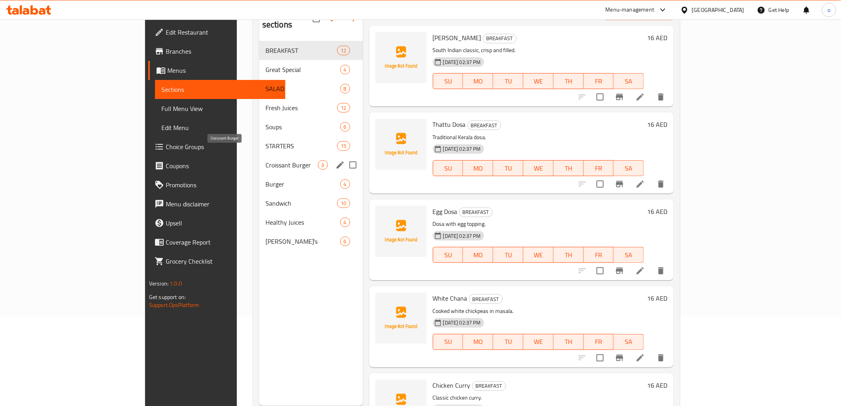
scroll to position [67, 0]
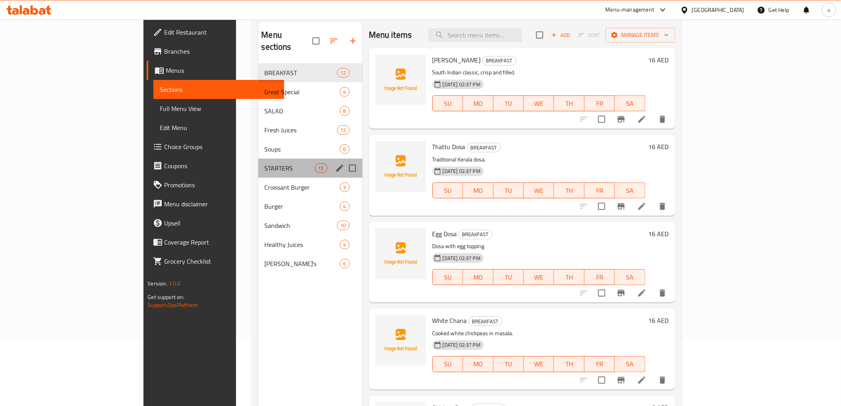
click at [258, 161] on div "STARTERS 15" at bounding box center [310, 168] width 104 height 19
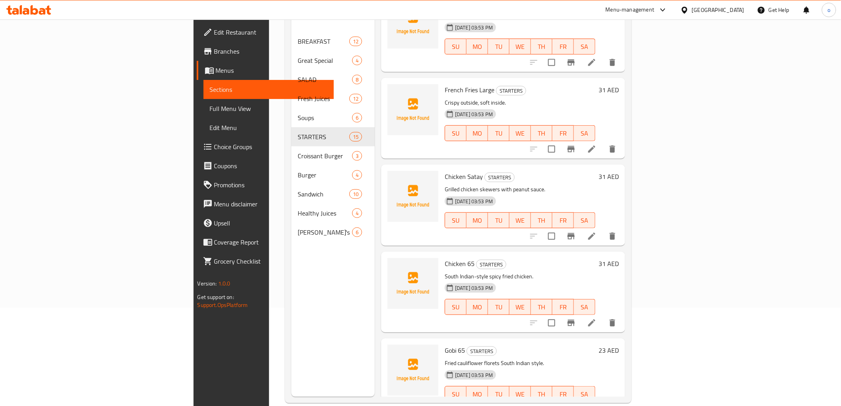
scroll to position [111, 0]
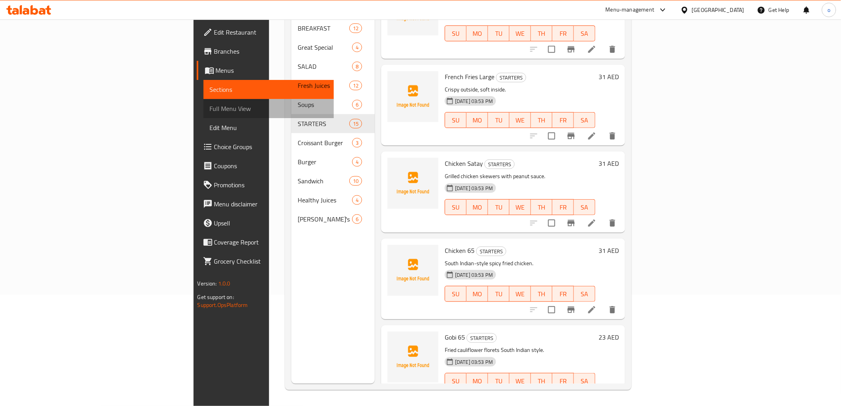
click at [204, 100] on link "Full Menu View" at bounding box center [269, 108] width 130 height 19
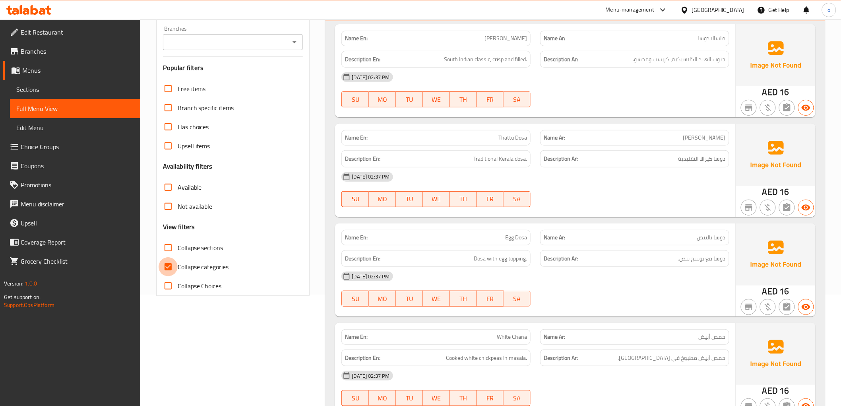
click at [168, 264] on input "Collapse categories" at bounding box center [168, 266] width 19 height 19
checkbox input "false"
click at [169, 245] on input "Collapse sections" at bounding box center [168, 247] width 19 height 19
checkbox input "true"
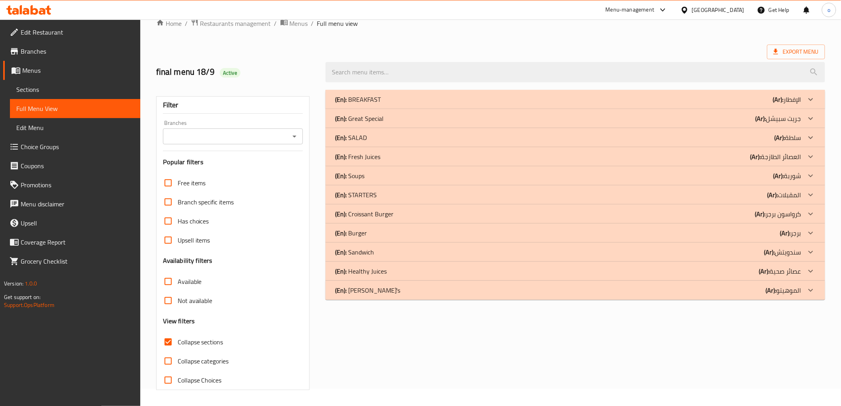
scroll to position [17, 0]
click at [445, 195] on div "(En): STARTERS (Ar): المقبلات" at bounding box center [568, 195] width 466 height 10
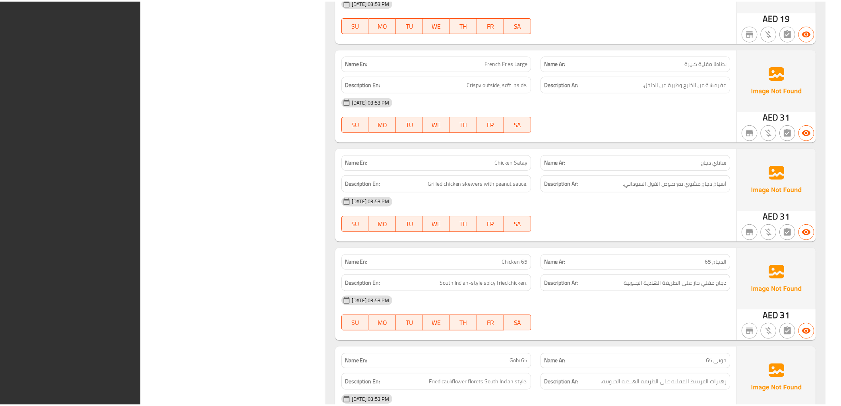
scroll to position [1461, 0]
